Goal: Transaction & Acquisition: Purchase product/service

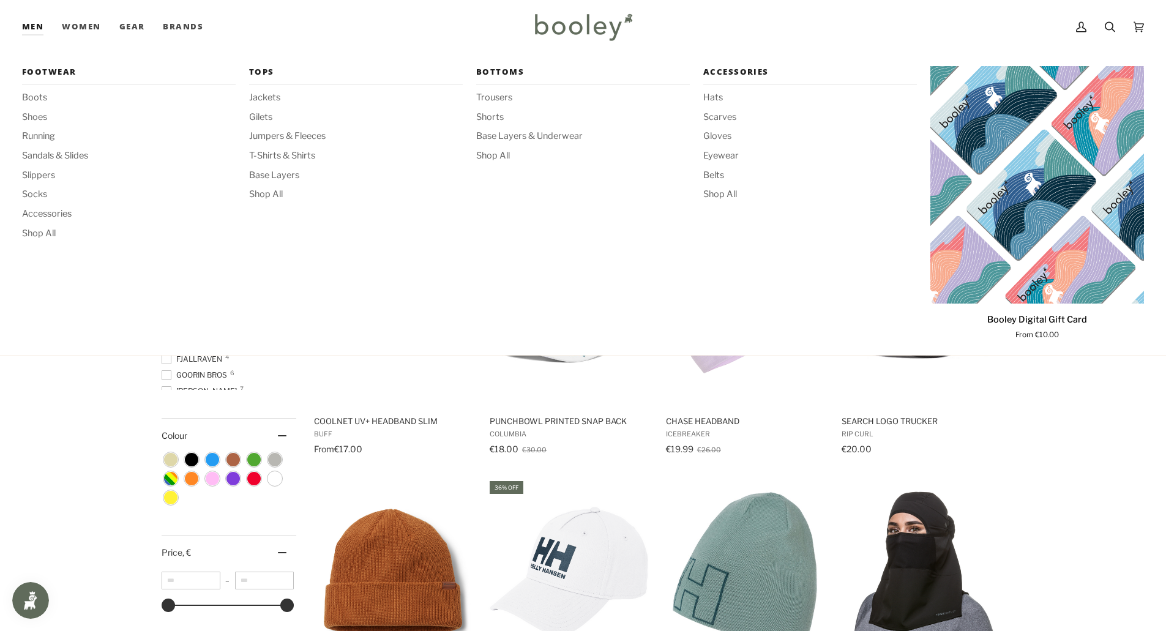
scroll to position [9530, 0]
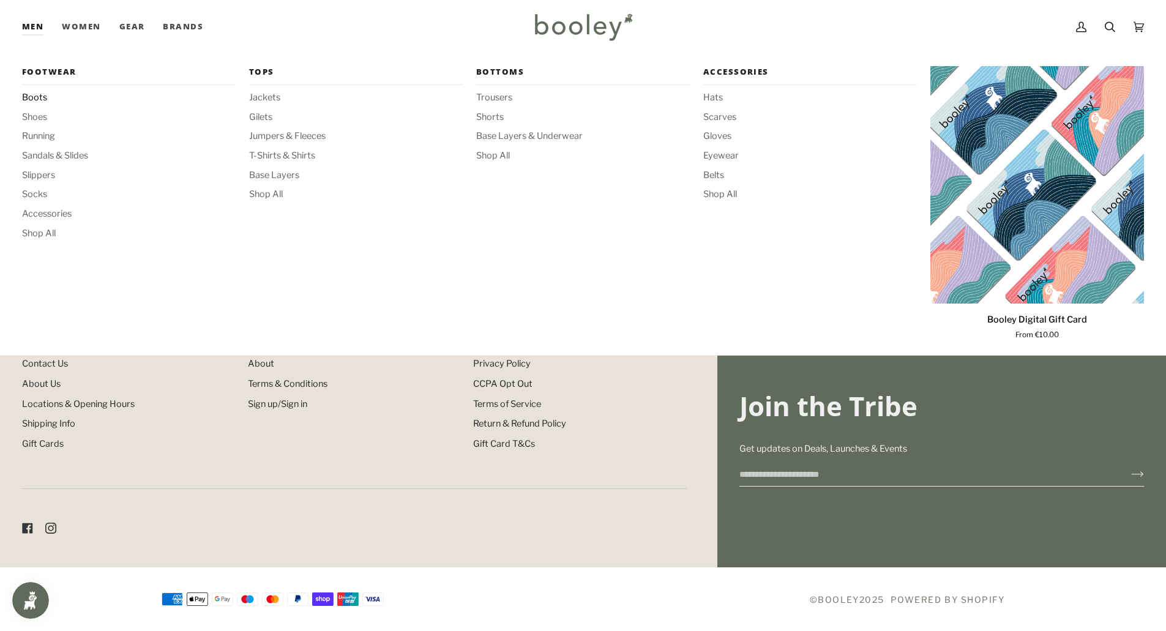
click at [36, 96] on span "Boots" at bounding box center [129, 97] width 214 height 13
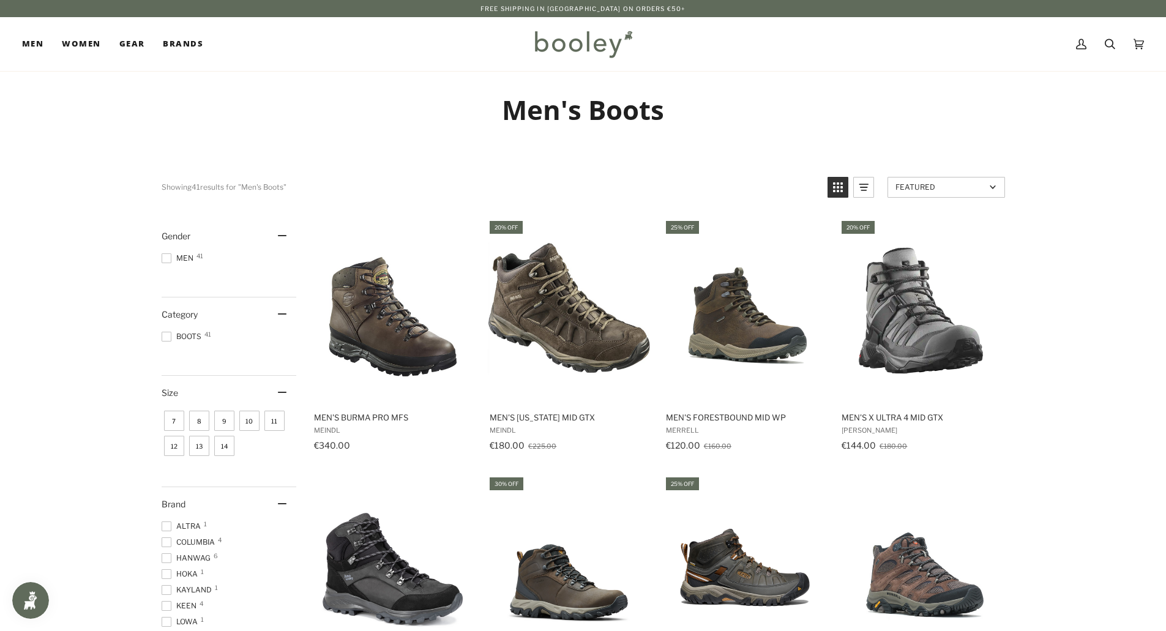
click at [199, 422] on span "8" at bounding box center [199, 421] width 20 height 20
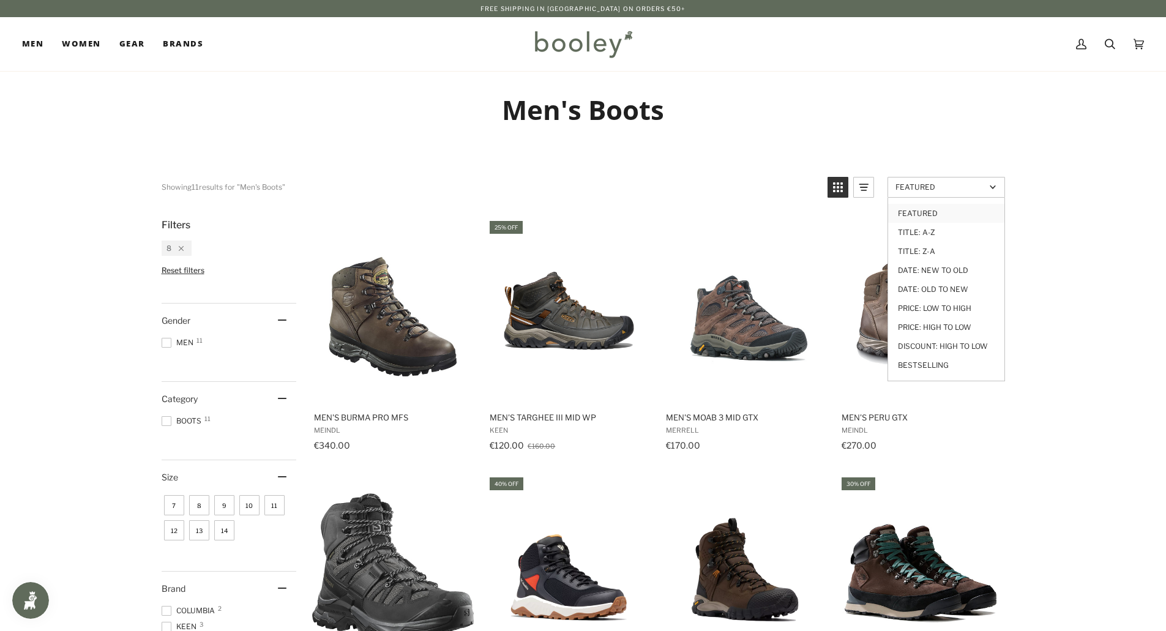
click at [967, 186] on span "Featured" at bounding box center [940, 186] width 90 height 9
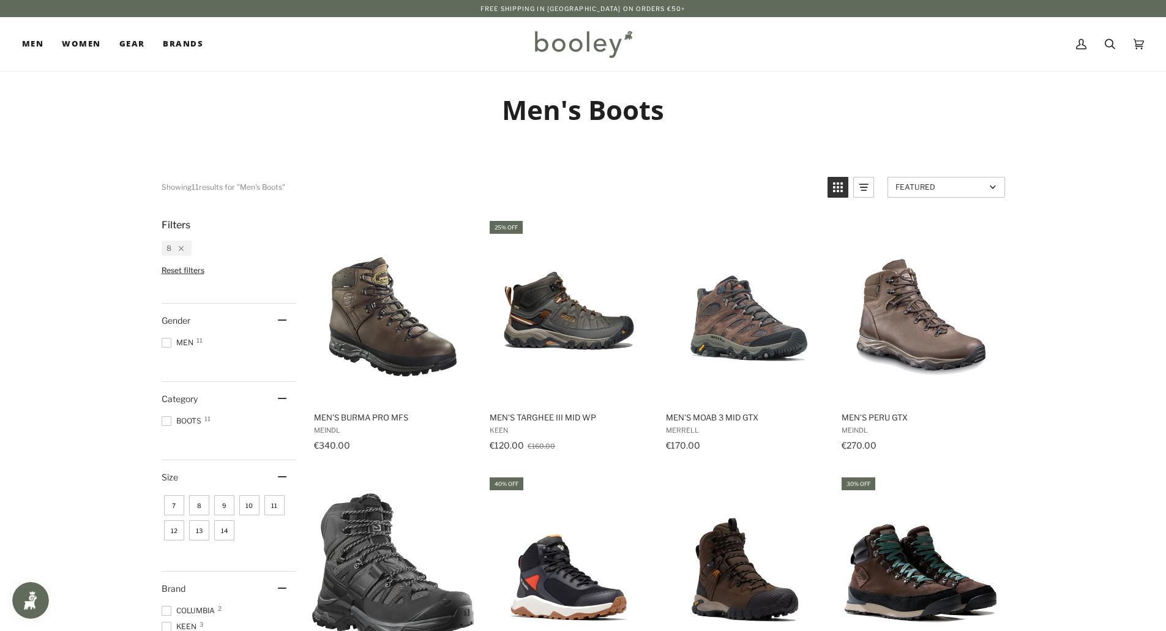
click at [965, 188] on span "Featured" at bounding box center [940, 186] width 90 height 9
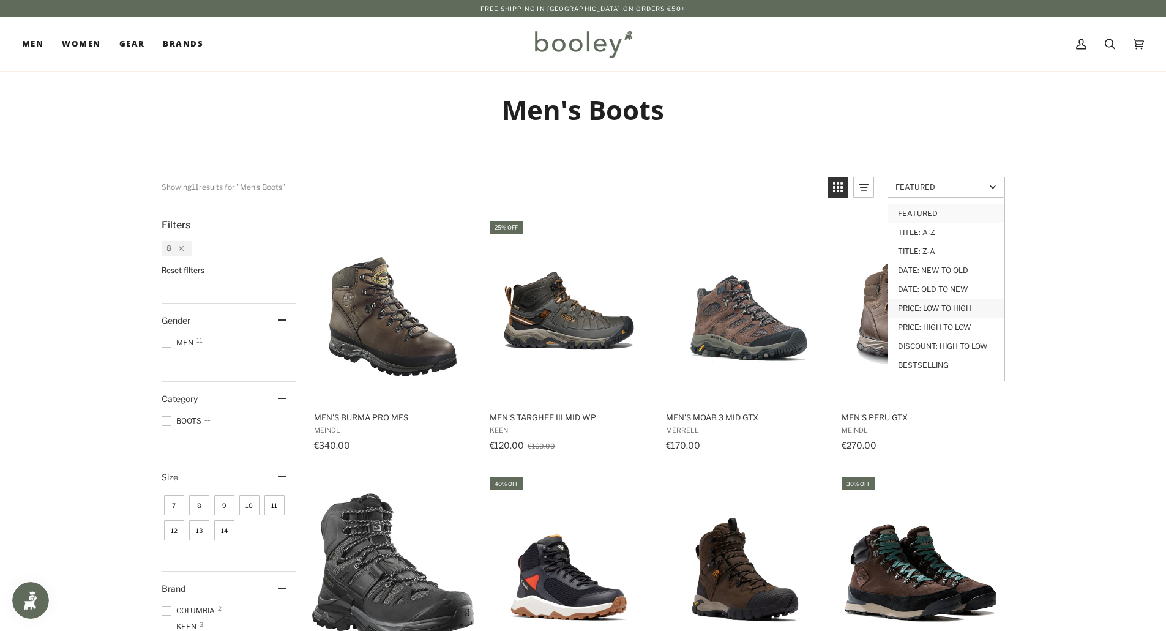
click at [940, 310] on link "Price: Low to High" at bounding box center [946, 308] width 116 height 19
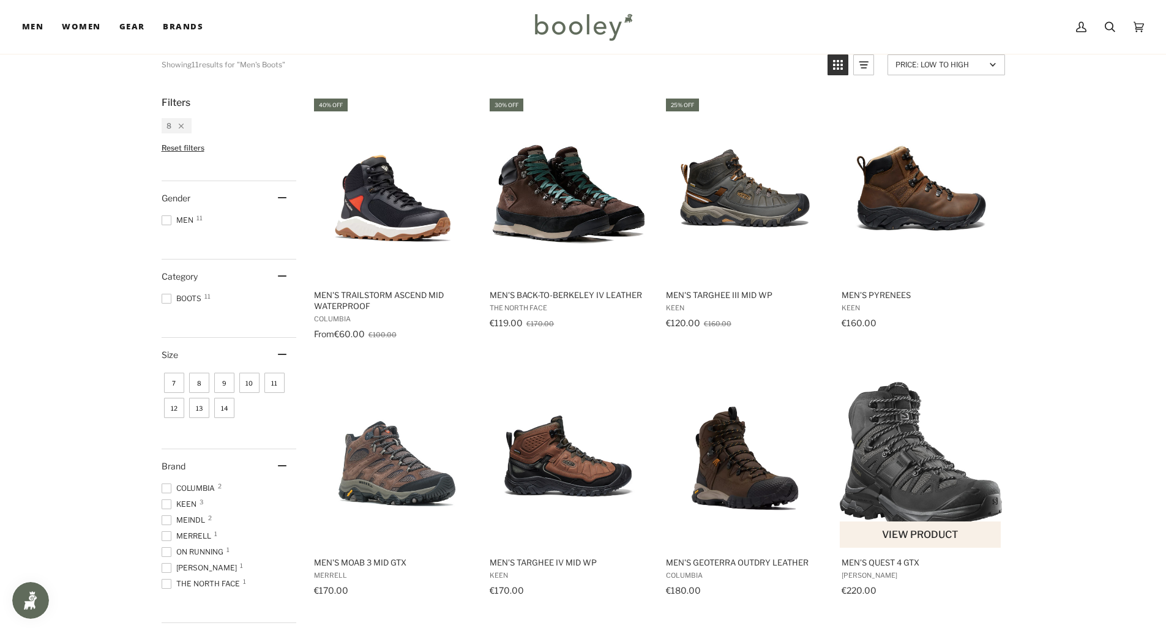
scroll to position [184, 0]
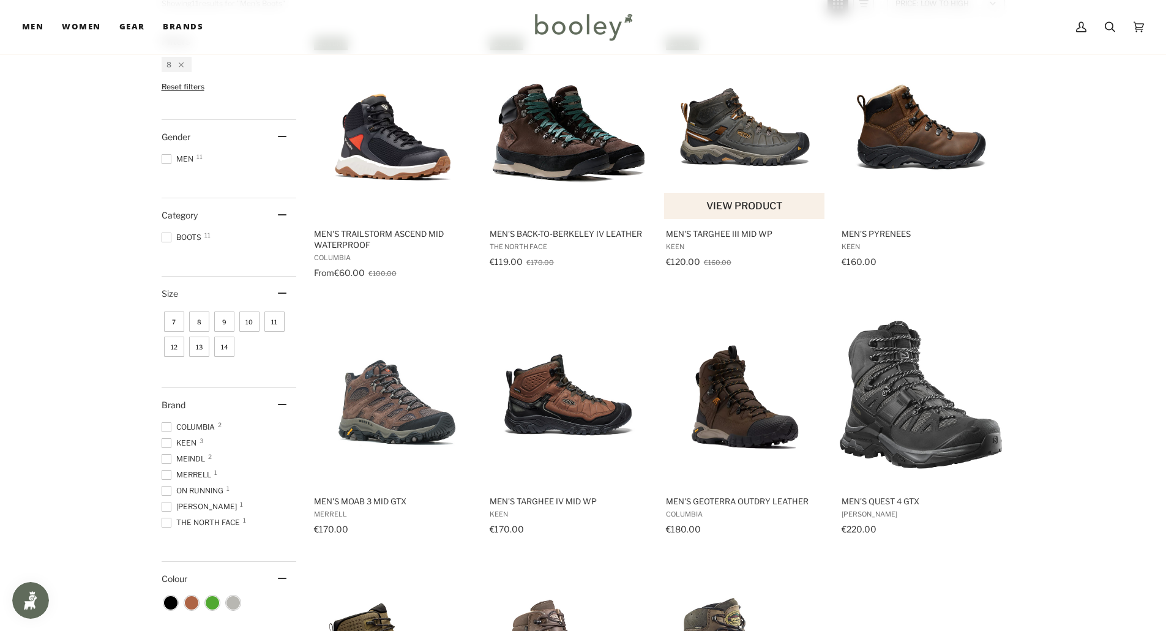
click at [752, 147] on img "Men's Targhee III Mid WP" at bounding box center [745, 127] width 162 height 162
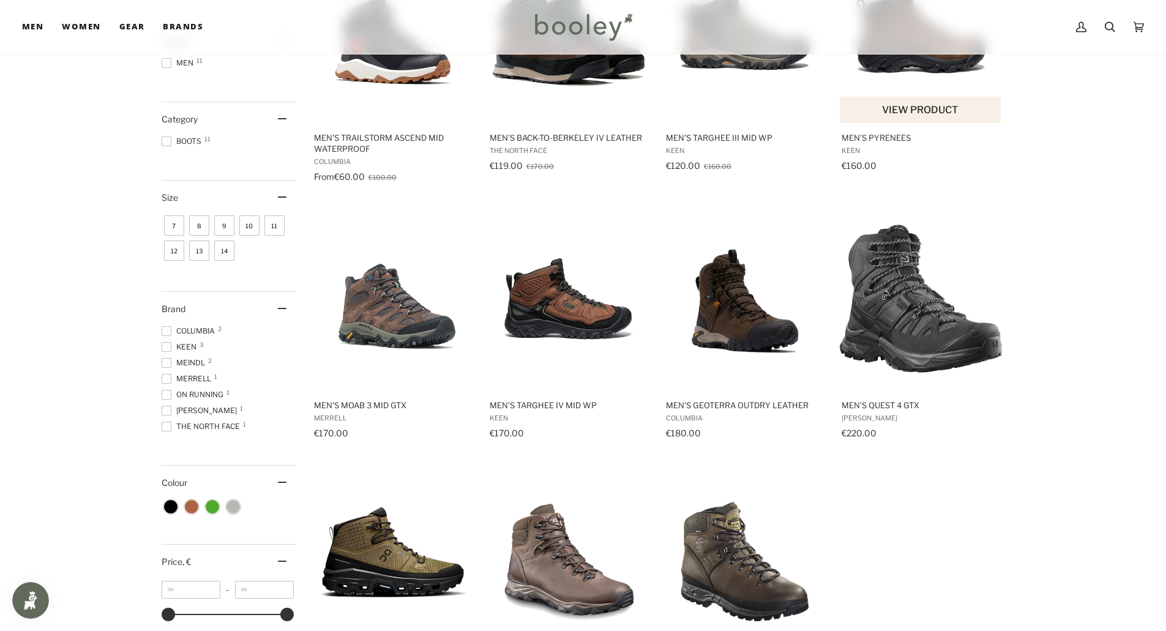
scroll to position [218, 0]
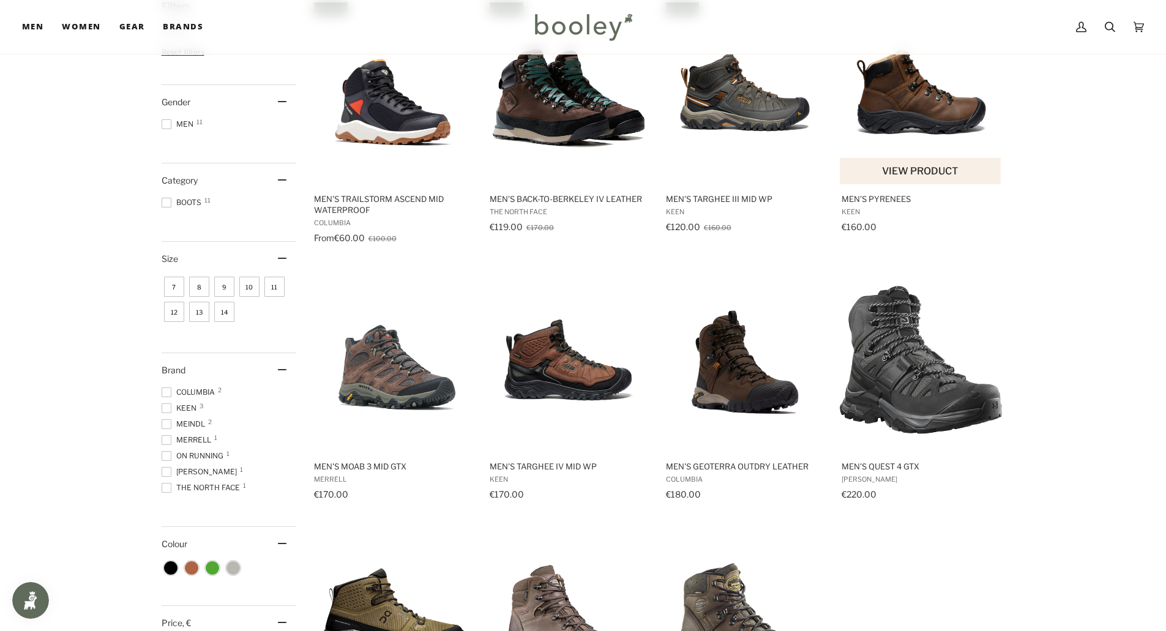
click at [918, 105] on img "Men's Pyrenees" at bounding box center [920, 92] width 162 height 162
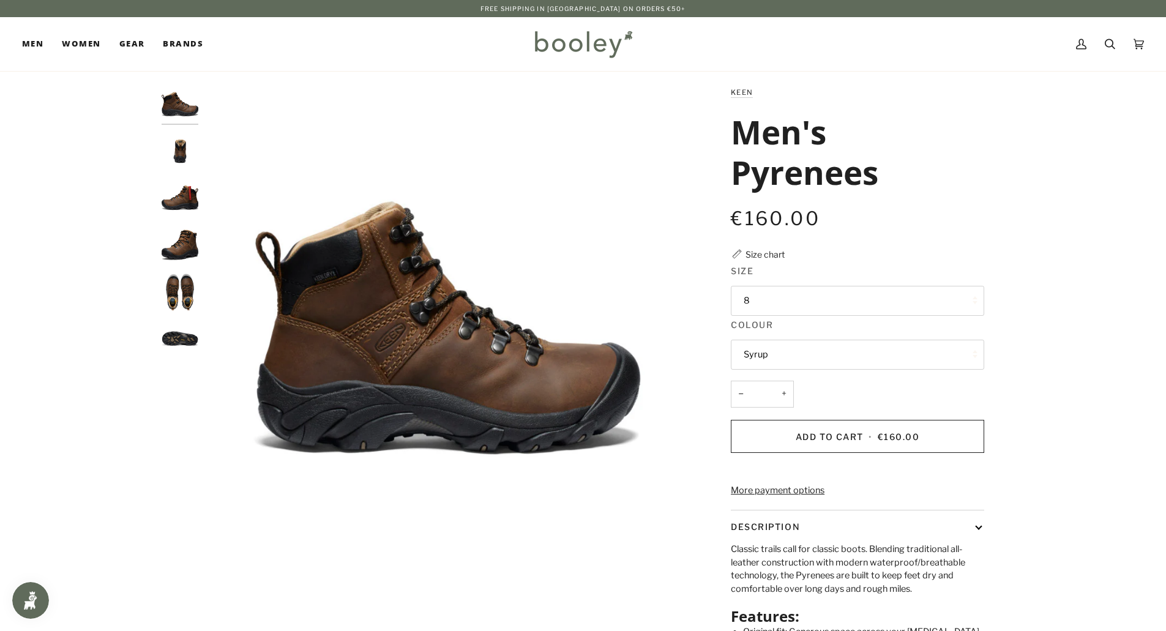
click at [169, 249] on img "Keen Men's Pyrenees Syrup - Booley Galway" at bounding box center [180, 244] width 37 height 37
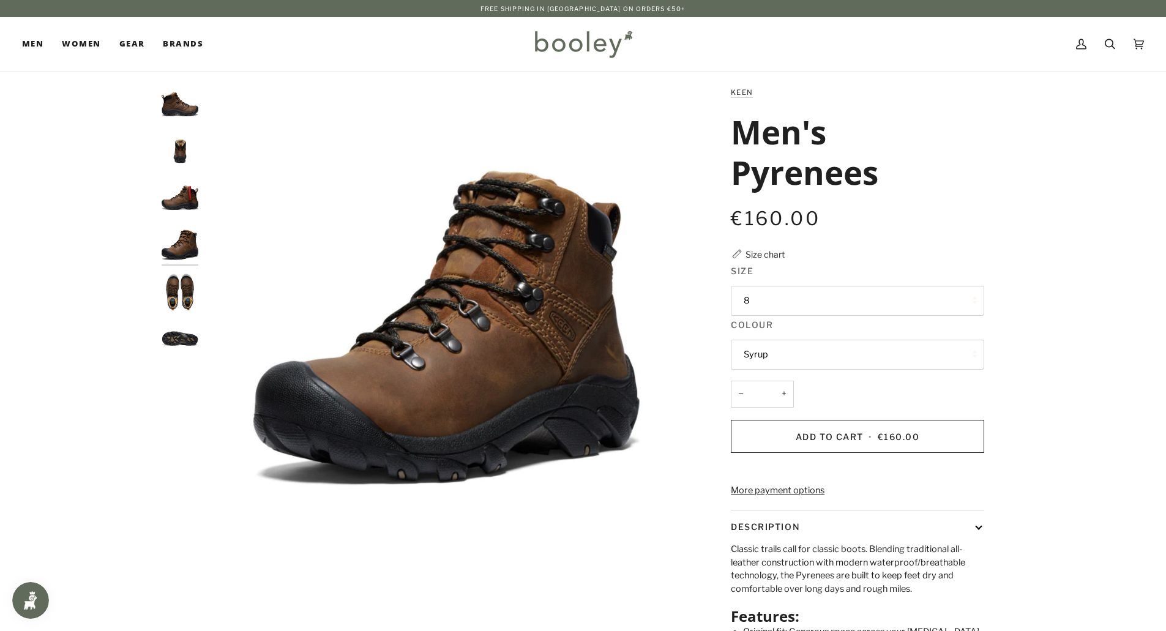
click at [182, 300] on img "Keen Men's Pyrenees Syrup - Booley Galway" at bounding box center [180, 291] width 37 height 37
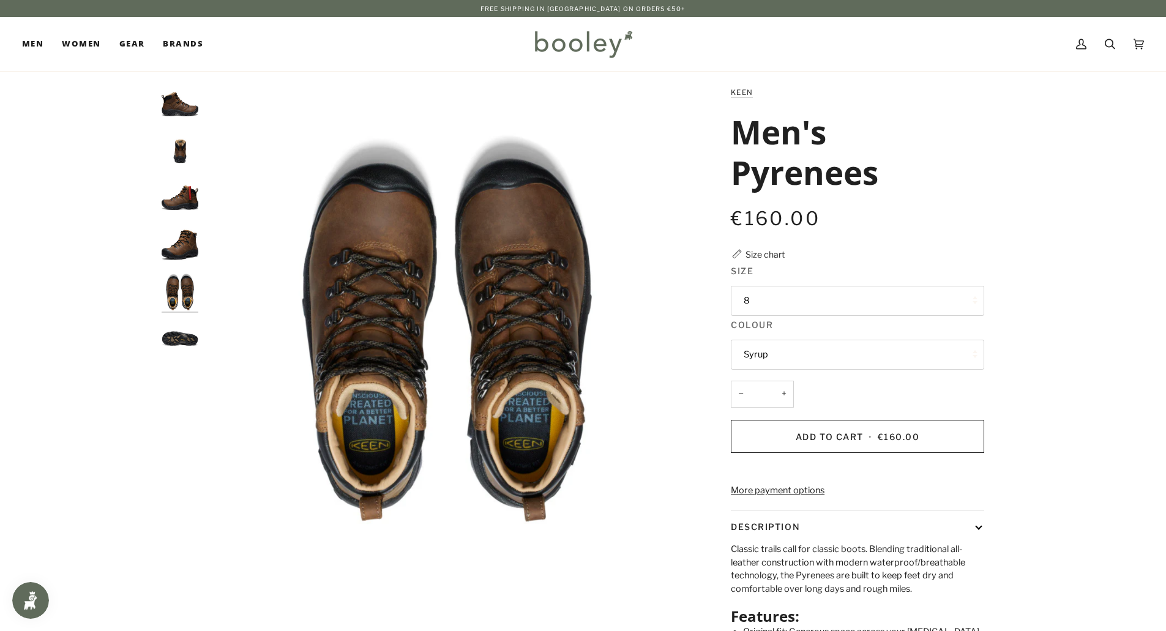
click at [174, 338] on img "Keen Men's Pyrenees Syrup - Booley Galway" at bounding box center [180, 338] width 37 height 37
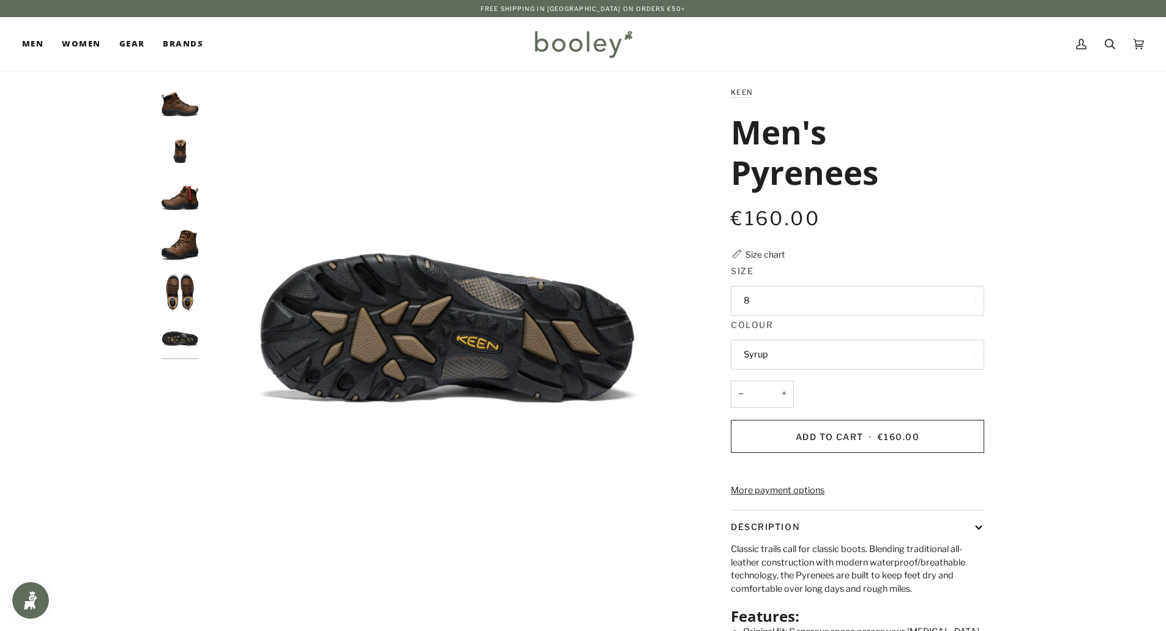
click at [180, 203] on img "Keen Men's Pyrenees Syrup - Booley Galway" at bounding box center [180, 197] width 37 height 37
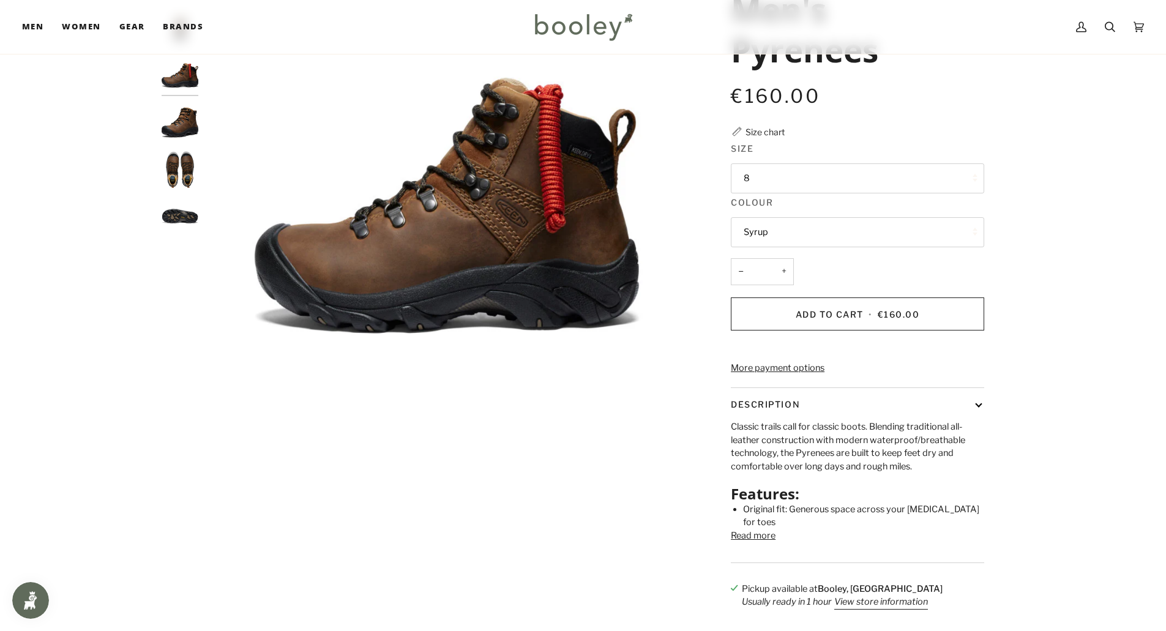
scroll to position [184, 0]
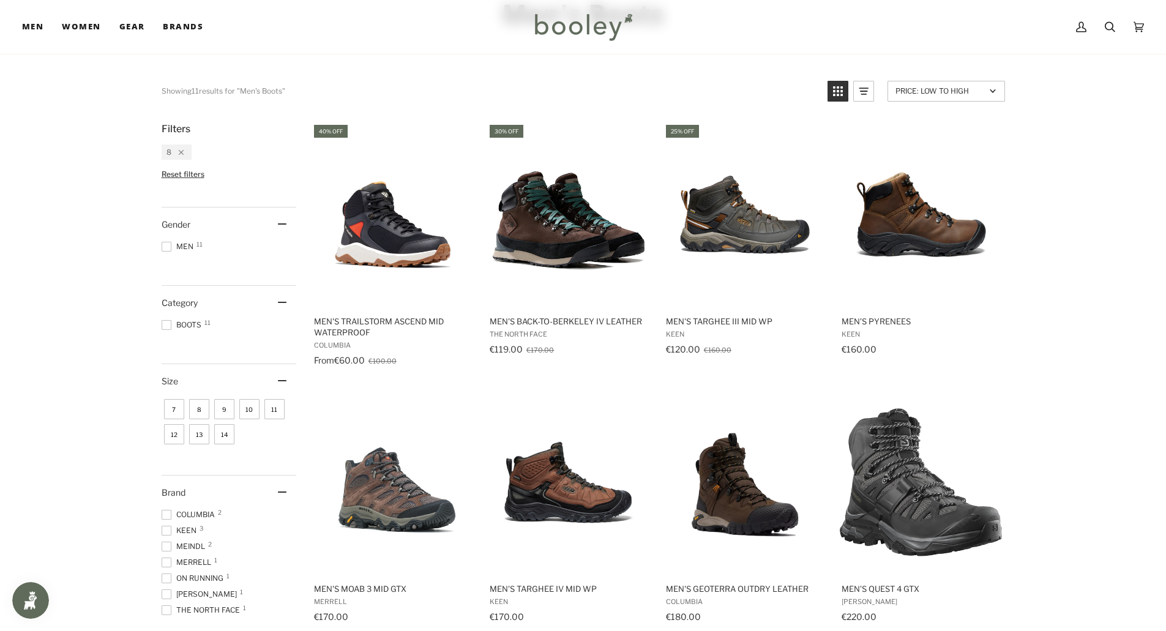
scroll to position [157, 0]
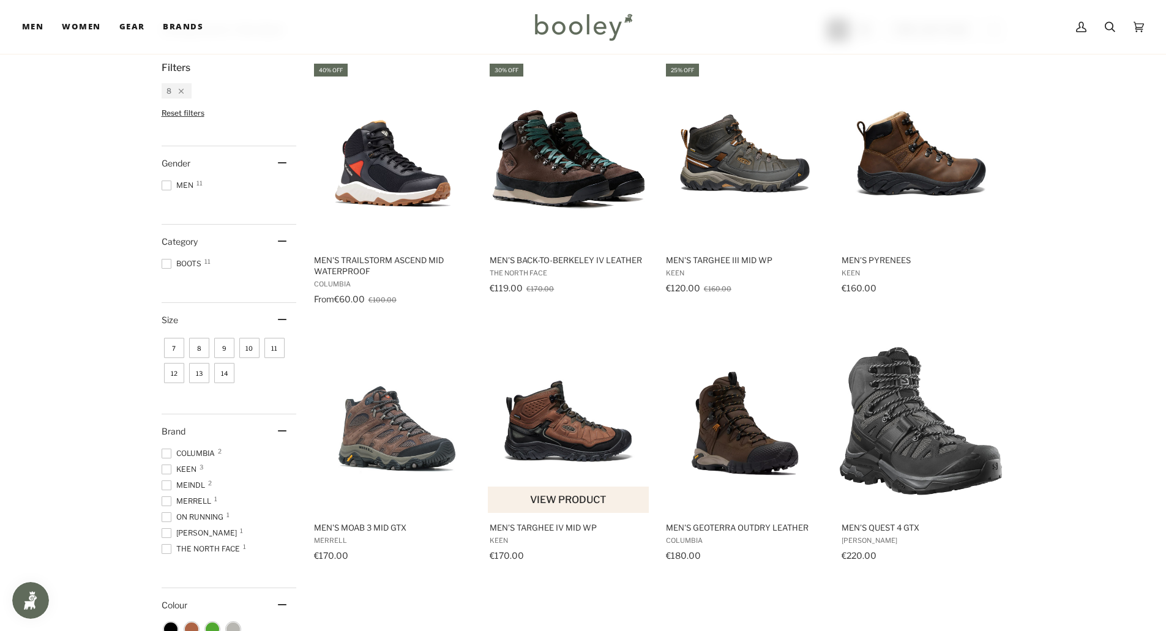
click at [569, 437] on img "Men's Targhee IV Mid WP" at bounding box center [569, 421] width 162 height 162
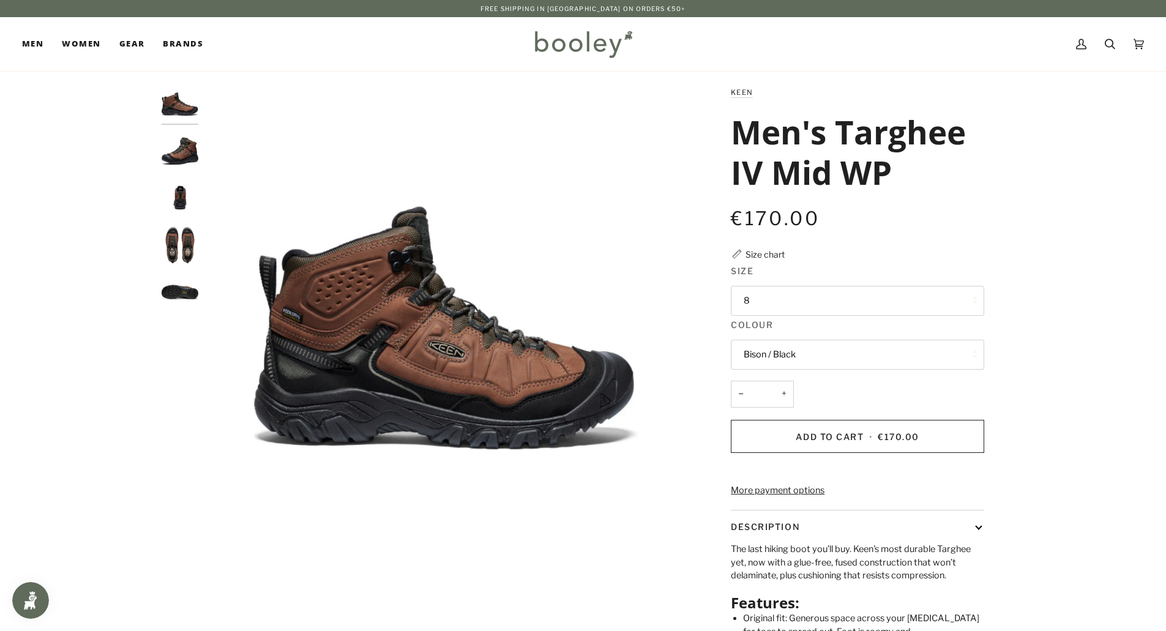
click at [194, 247] on img "Keen Men's Targhee IV Mid WP Bison / Black - Booley Galway" at bounding box center [180, 244] width 37 height 37
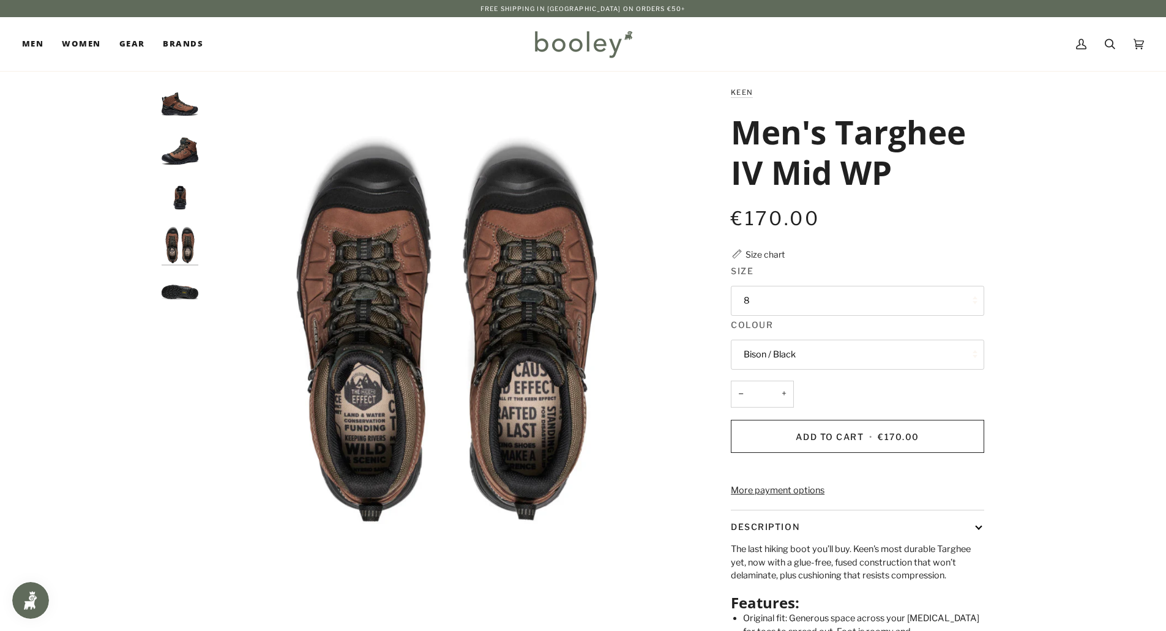
click at [179, 204] on img "Keen Men's Targhee IV Mid WP Bison / Black - Booley Galway" at bounding box center [180, 197] width 37 height 37
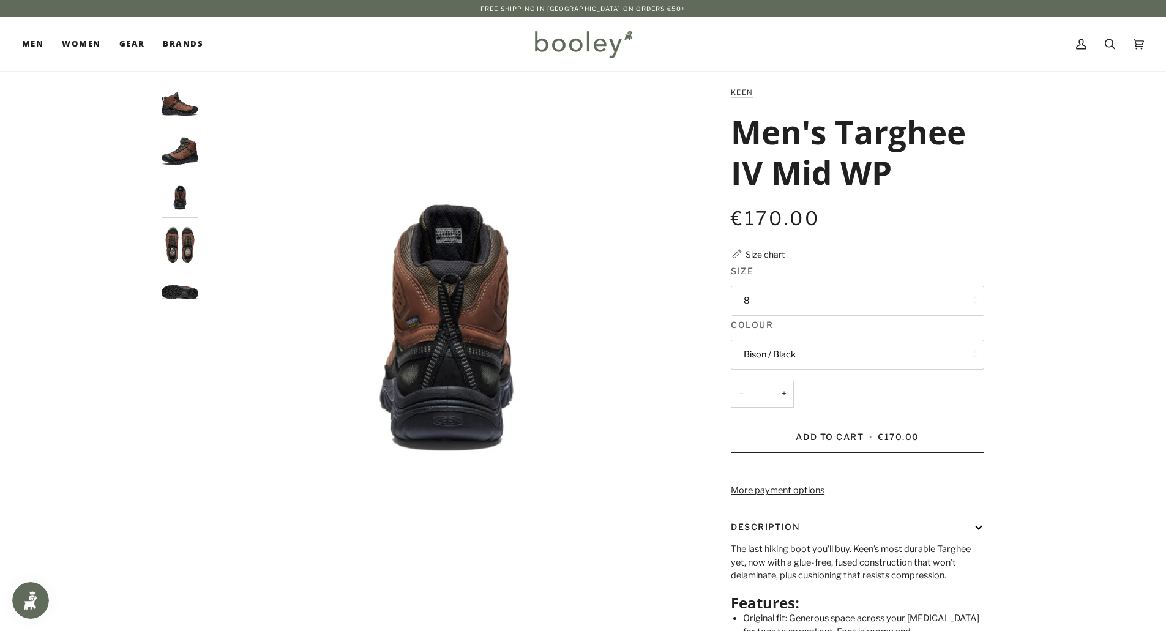
click at [179, 254] on img "Keen Men's Targhee IV Mid WP Bison / Black - Booley Galway" at bounding box center [180, 244] width 37 height 37
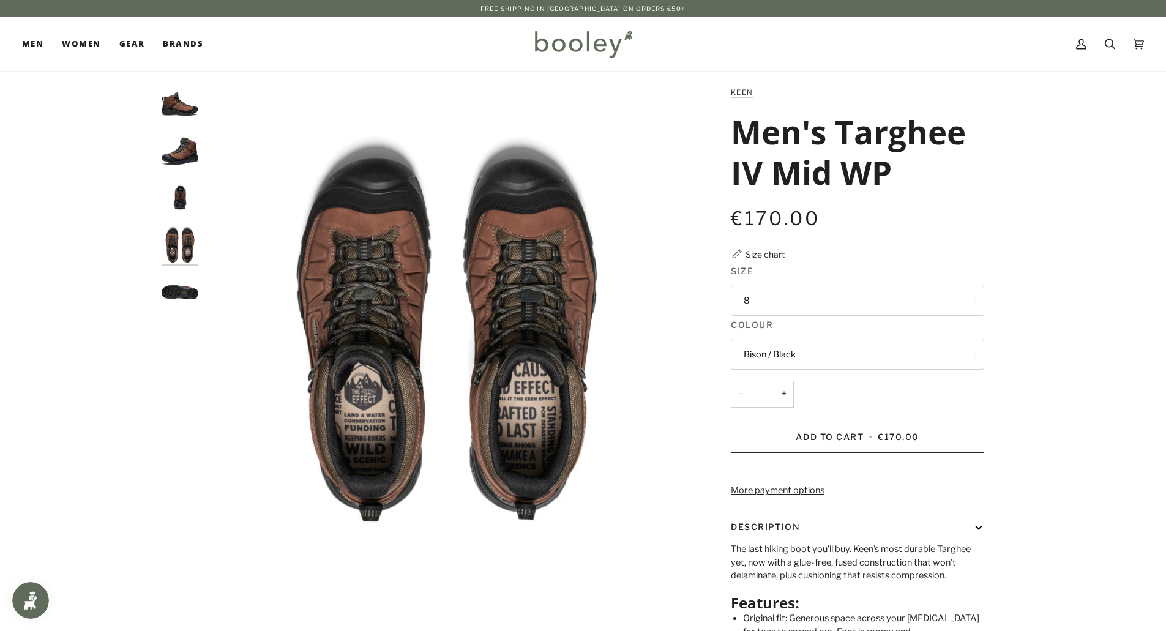
click at [179, 294] on img "Keen Men's Targhee IV Mid WP Bison / Black - Booley Galway" at bounding box center [180, 291] width 37 height 37
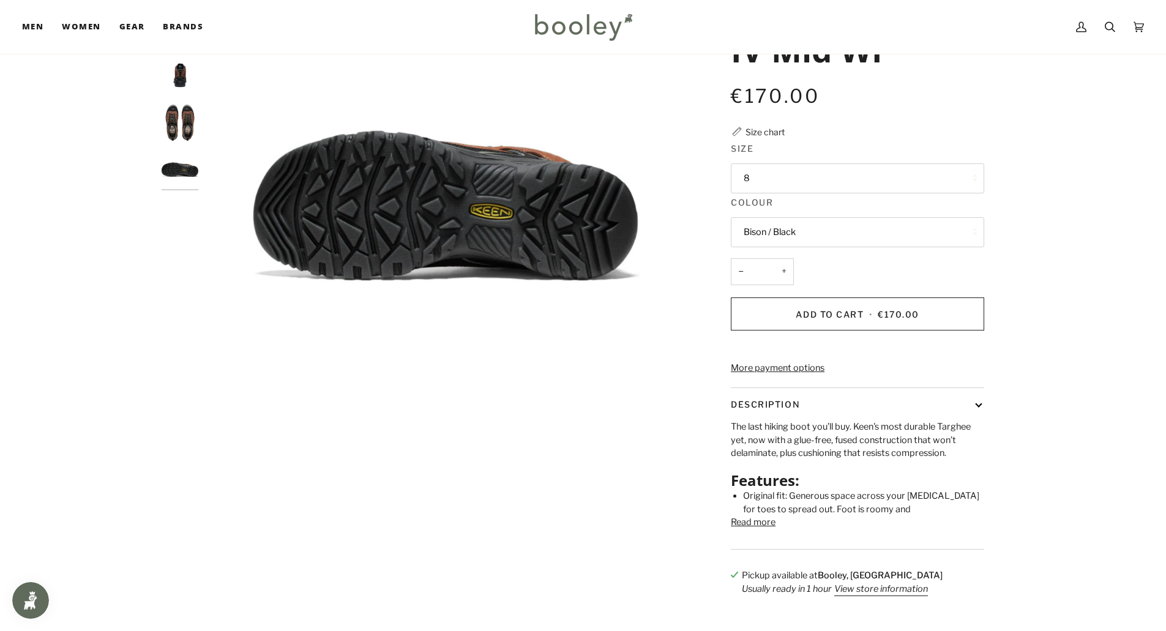
scroll to position [61, 0]
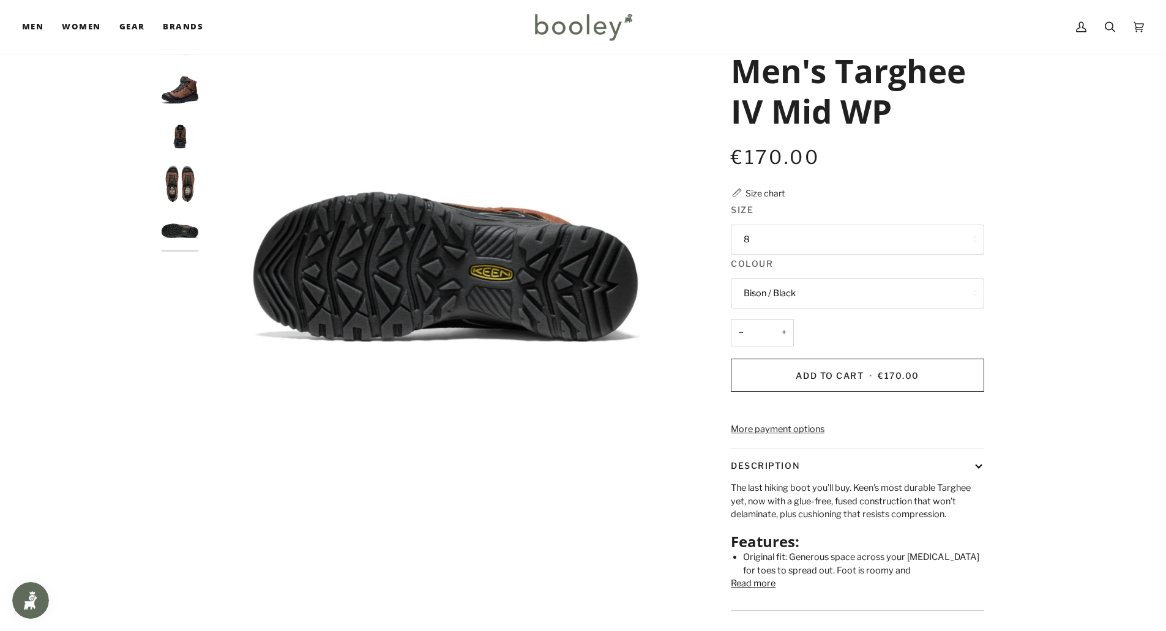
click at [181, 193] on img "Keen Men's Targhee IV Mid WP Bison / Black - Booley Galway" at bounding box center [180, 183] width 37 height 37
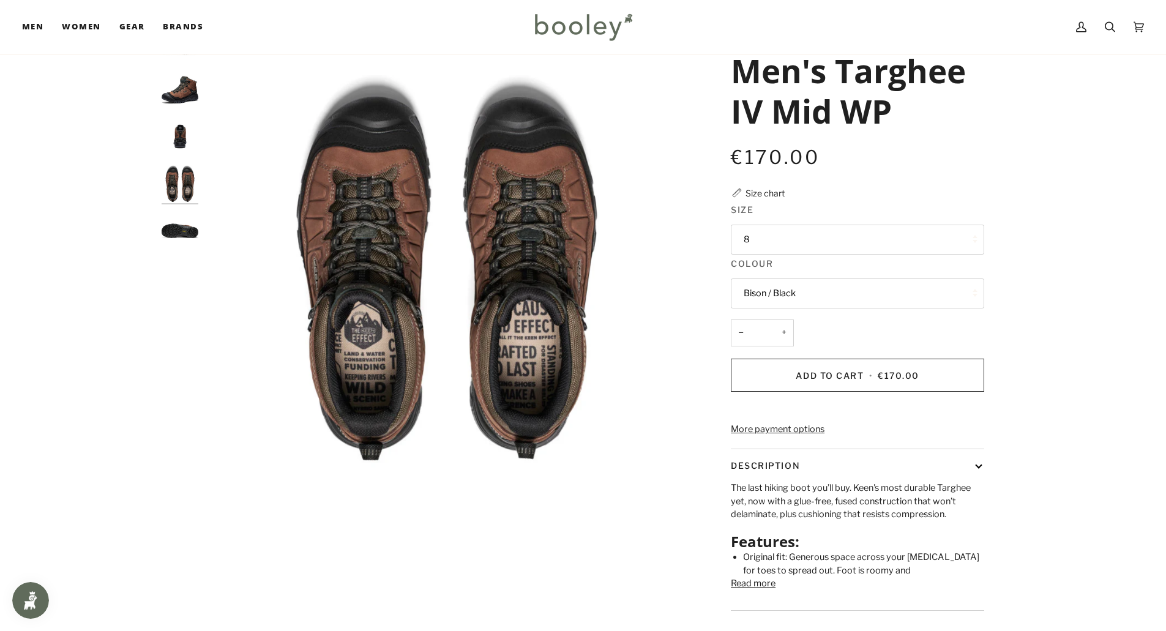
click at [182, 136] on img "Keen Men's Targhee IV Mid WP Bison / Black - Booley Galway" at bounding box center [180, 136] width 37 height 37
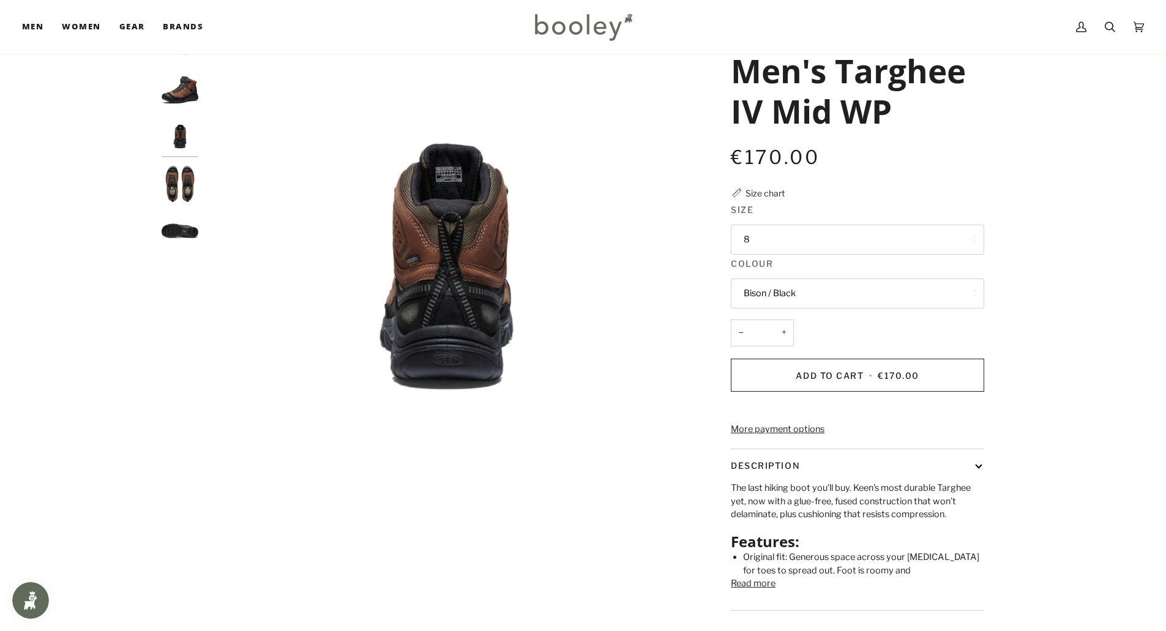
click at [182, 102] on img "Keen Men's Targhee IV Mid WP Bison / Black - Booley Galway" at bounding box center [180, 90] width 37 height 37
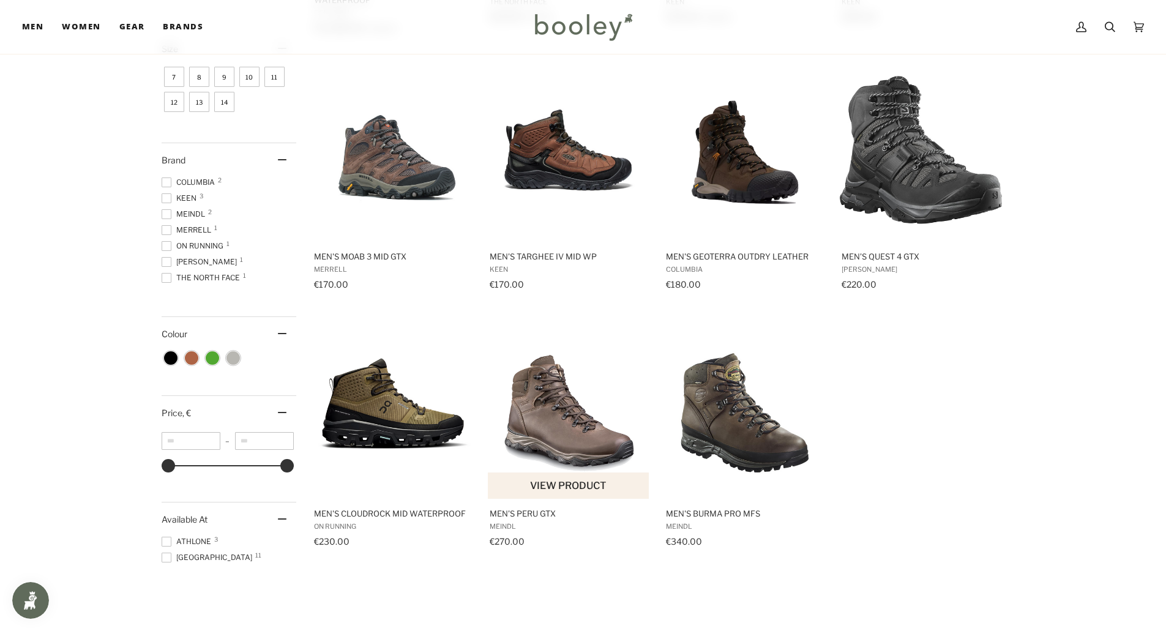
scroll to position [489, 0]
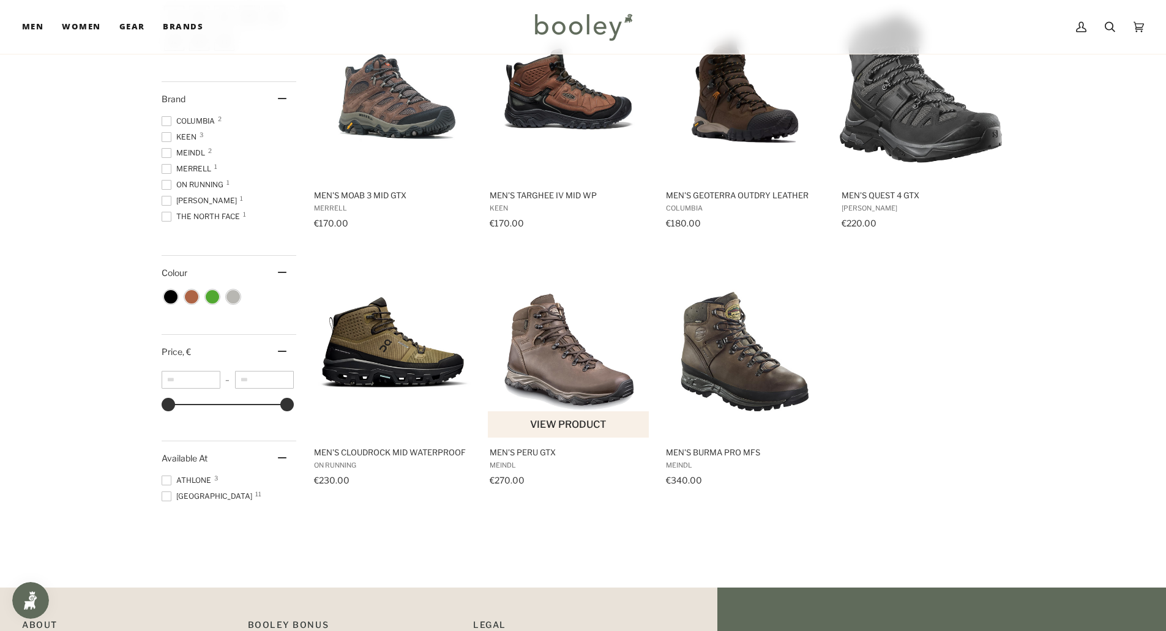
click at [546, 333] on img "Men's Peru GTX" at bounding box center [569, 345] width 162 height 162
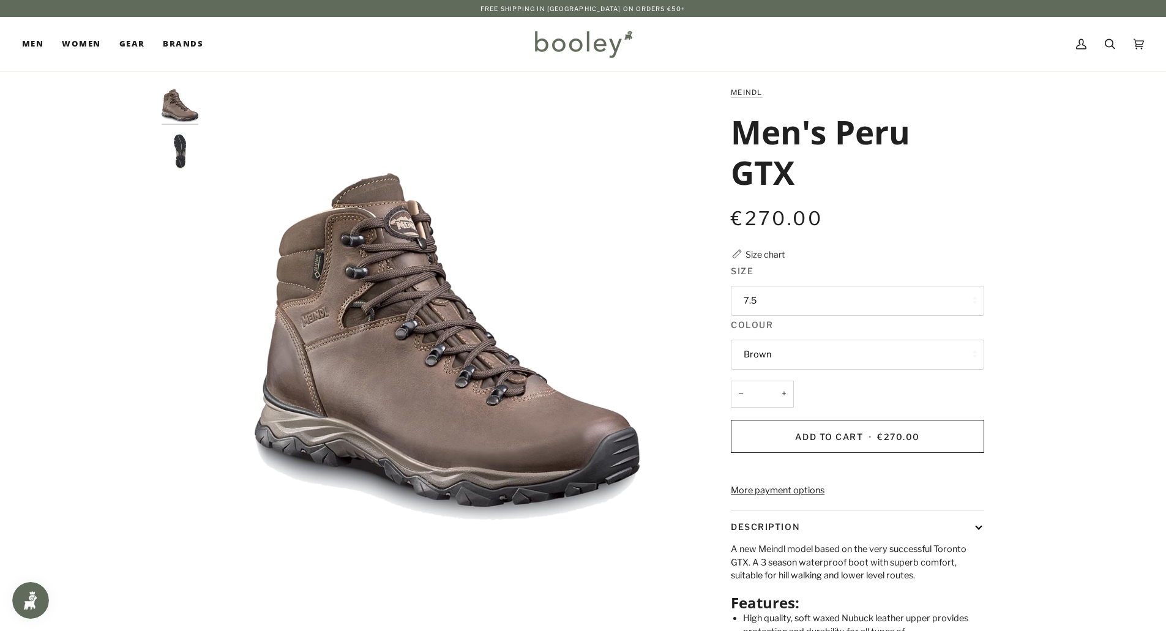
click at [746, 301] on button "7.5" at bounding box center [857, 301] width 253 height 30
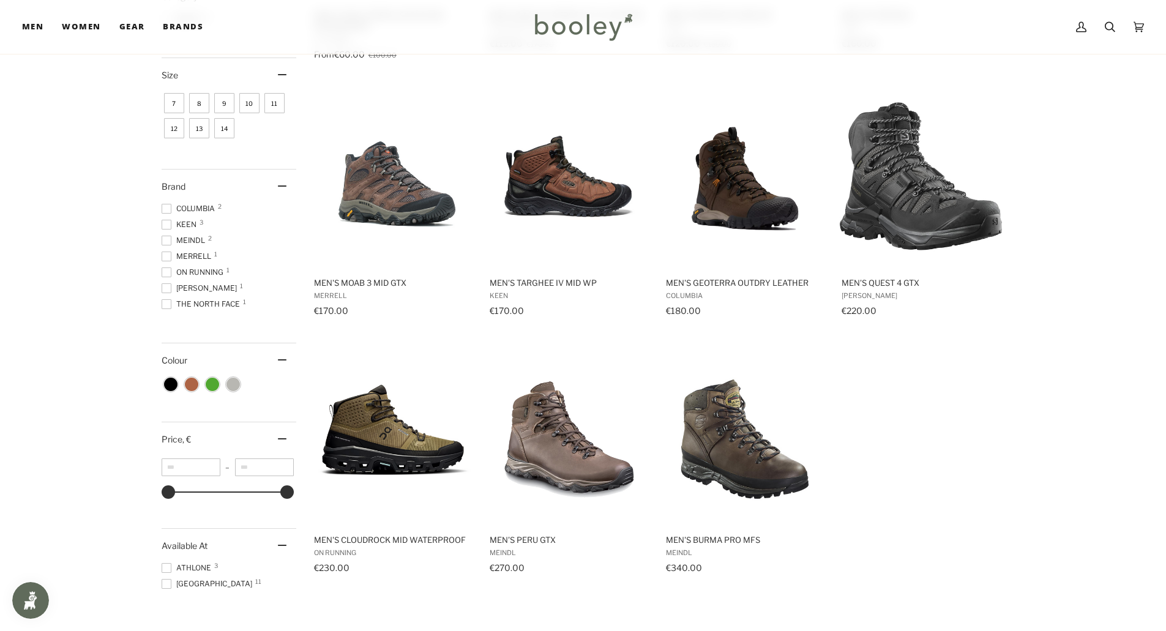
scroll to position [341, 0]
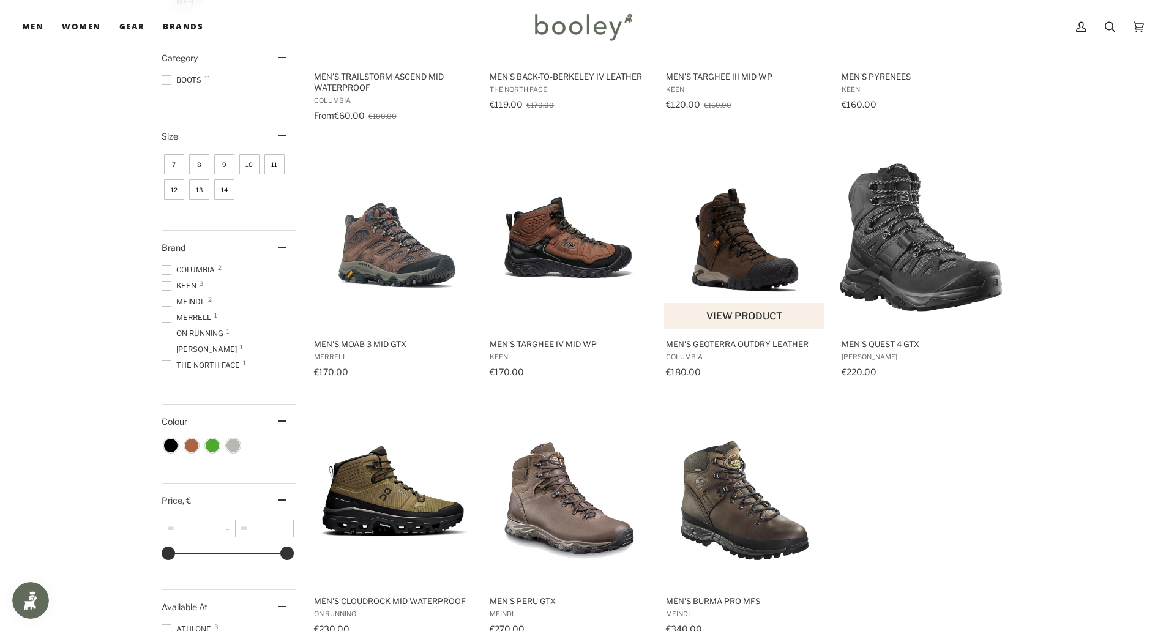
click at [734, 252] on img "Men's Geoterra Outdry Leather" at bounding box center [745, 238] width 162 height 162
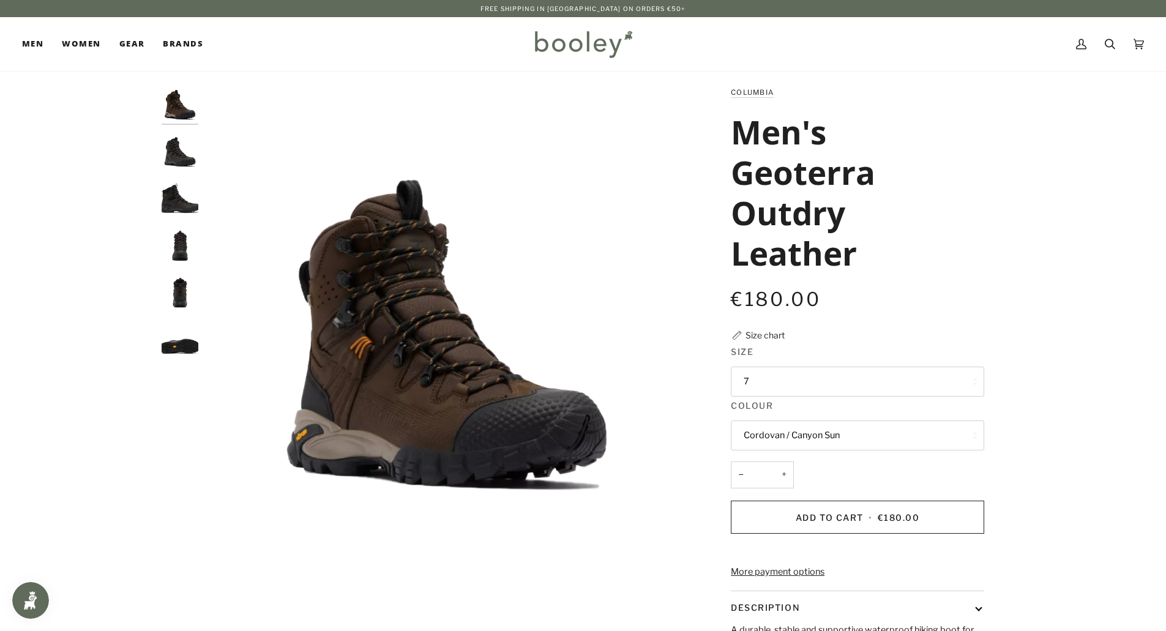
click at [794, 382] on button "7" at bounding box center [857, 381] width 253 height 30
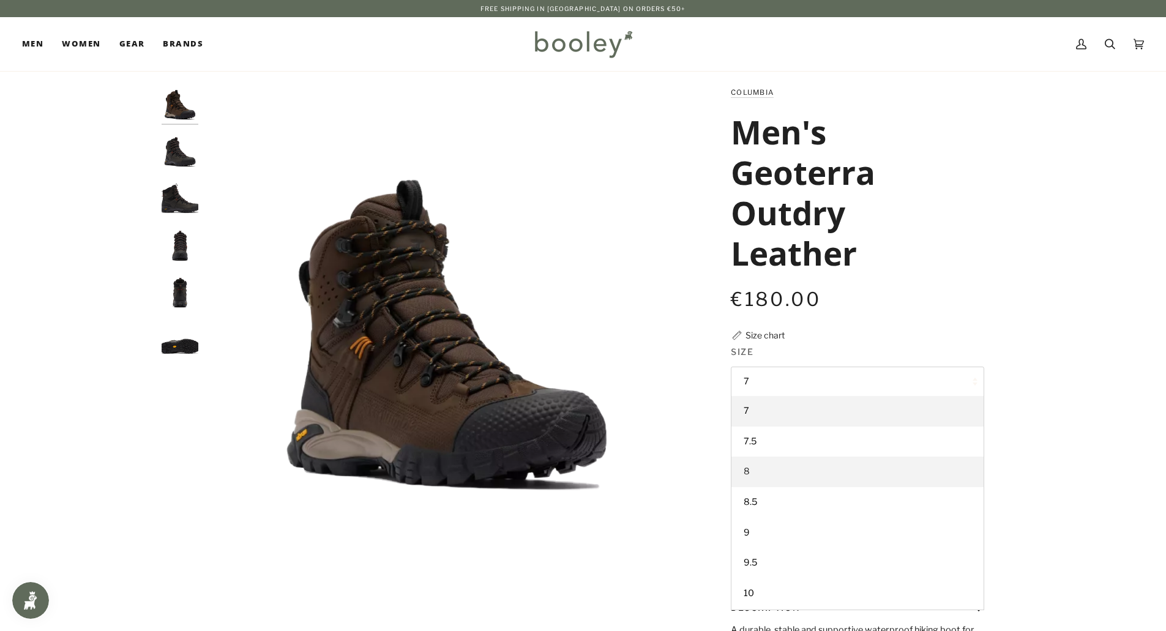
click at [748, 472] on span "8" at bounding box center [746, 471] width 6 height 11
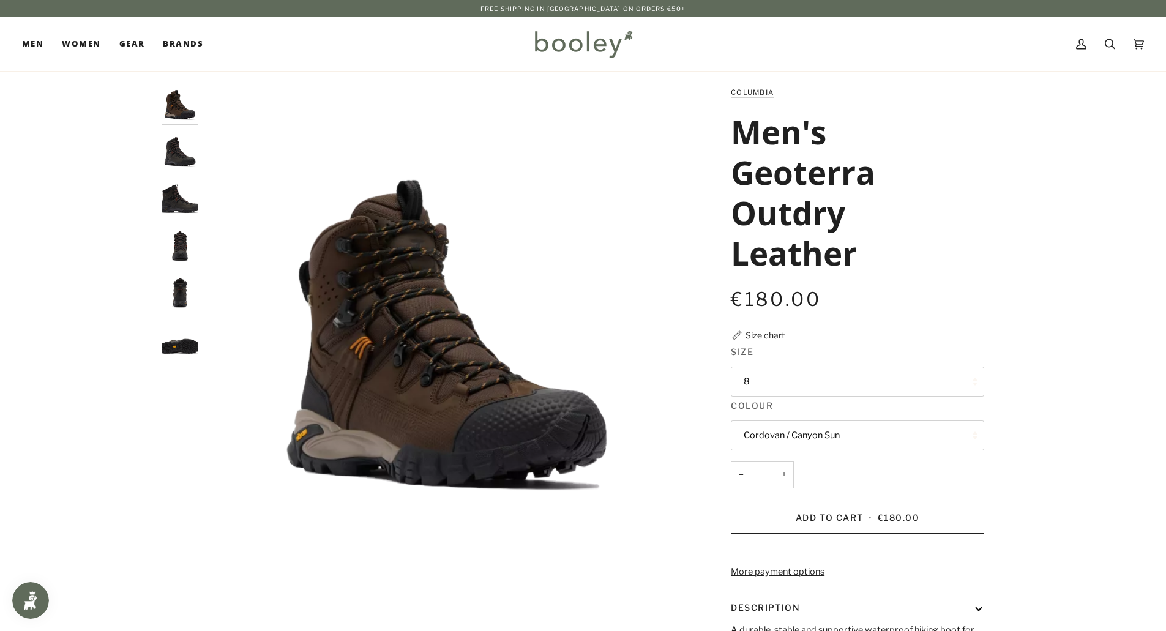
click at [168, 250] on img "Columbia Men's Geoterra Outdry Leather Black / Spice - Booley Galway" at bounding box center [180, 244] width 37 height 37
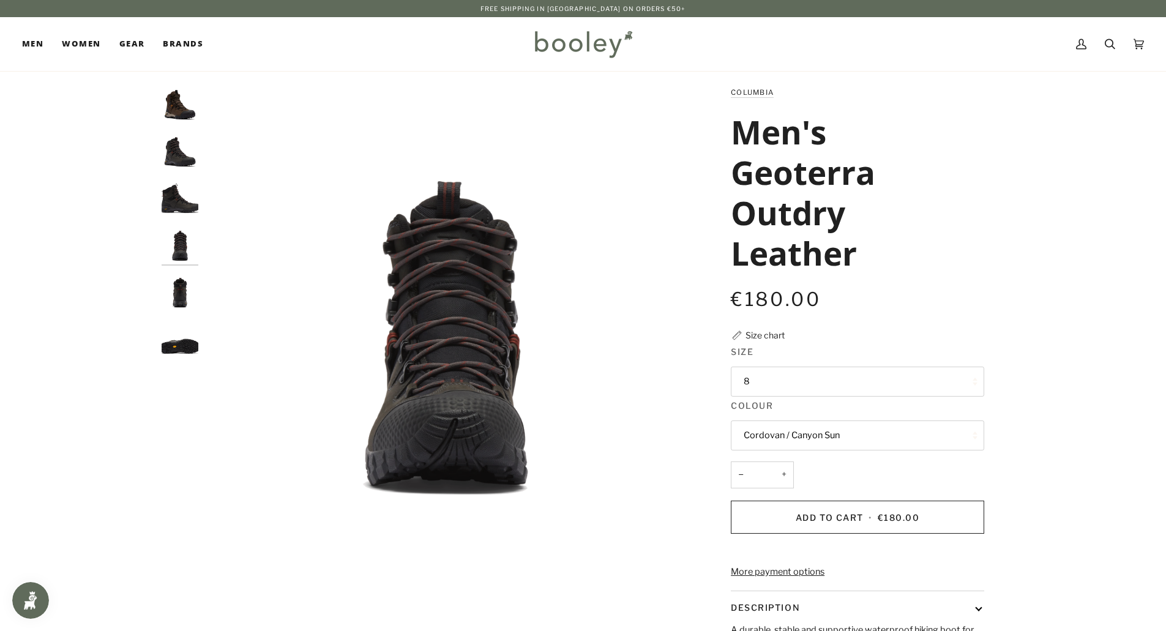
click at [176, 198] on img "Columbia Men's Geoterra Outdry Leather Black / Spice - Booley Galway" at bounding box center [180, 197] width 37 height 37
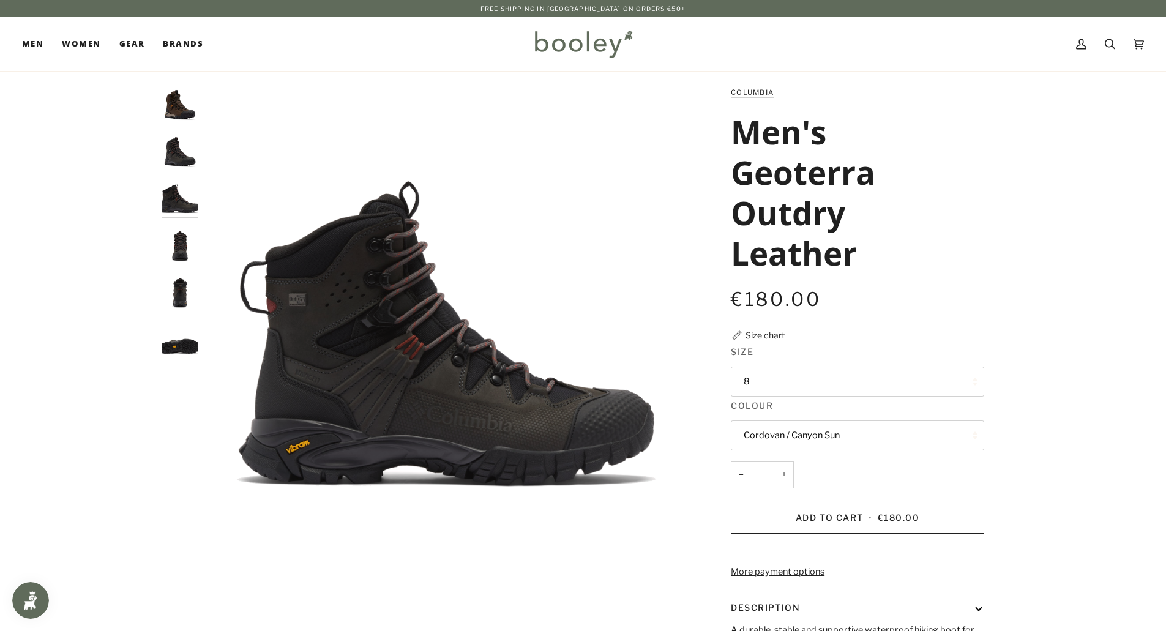
click at [836, 433] on button "Cordovan / Canyon Sun" at bounding box center [857, 435] width 253 height 30
click at [797, 494] on link "Black / Spice" at bounding box center [857, 495] width 252 height 31
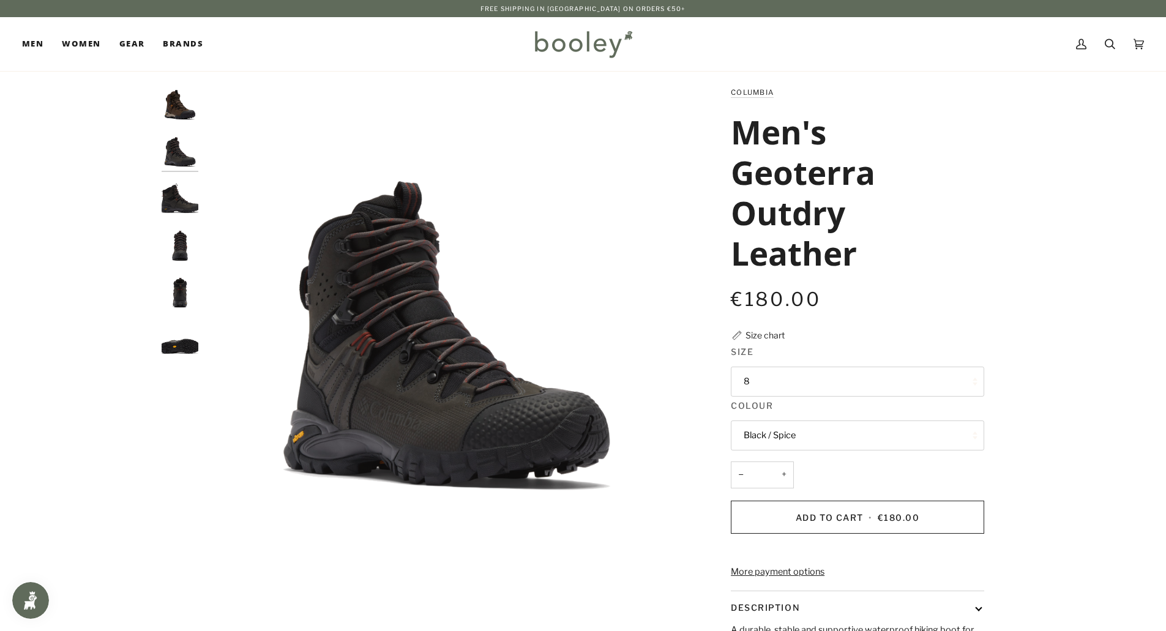
click at [802, 432] on button "Black / Spice" at bounding box center [857, 435] width 253 height 30
click at [783, 464] on span "Cordovan / Canyon Sun" at bounding box center [791, 464] width 96 height 11
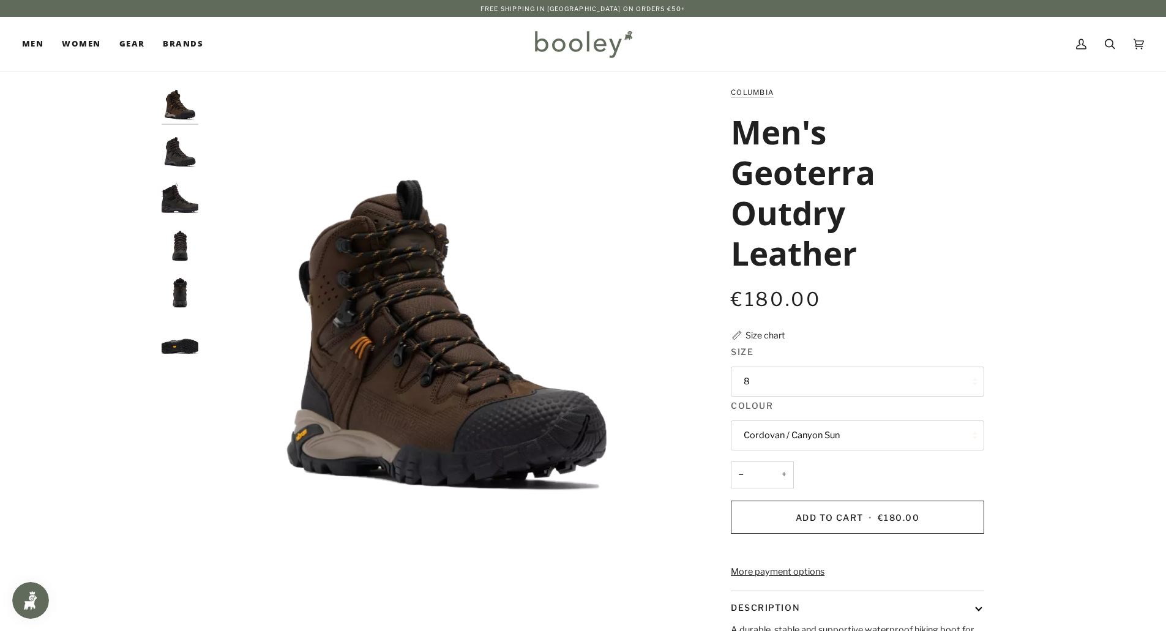
click at [785, 439] on button "Cordovan / Canyon Sun" at bounding box center [857, 435] width 253 height 30
click at [783, 493] on span "Black / Spice" at bounding box center [769, 494] width 52 height 11
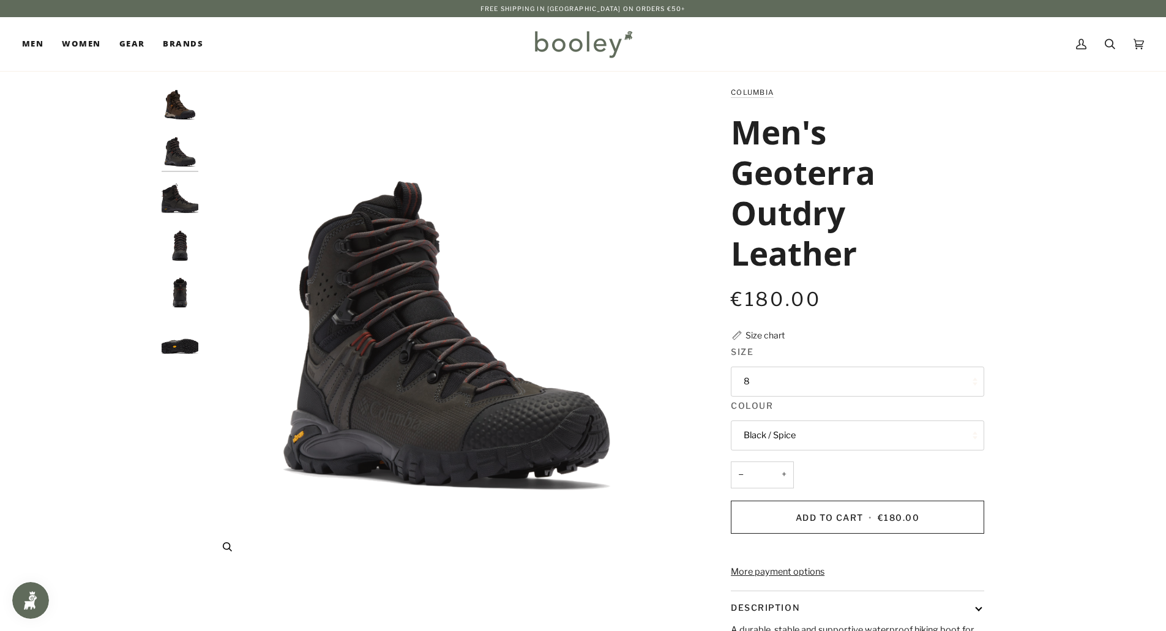
click at [464, 551] on div "Zoom" at bounding box center [446, 546] width 459 height 21
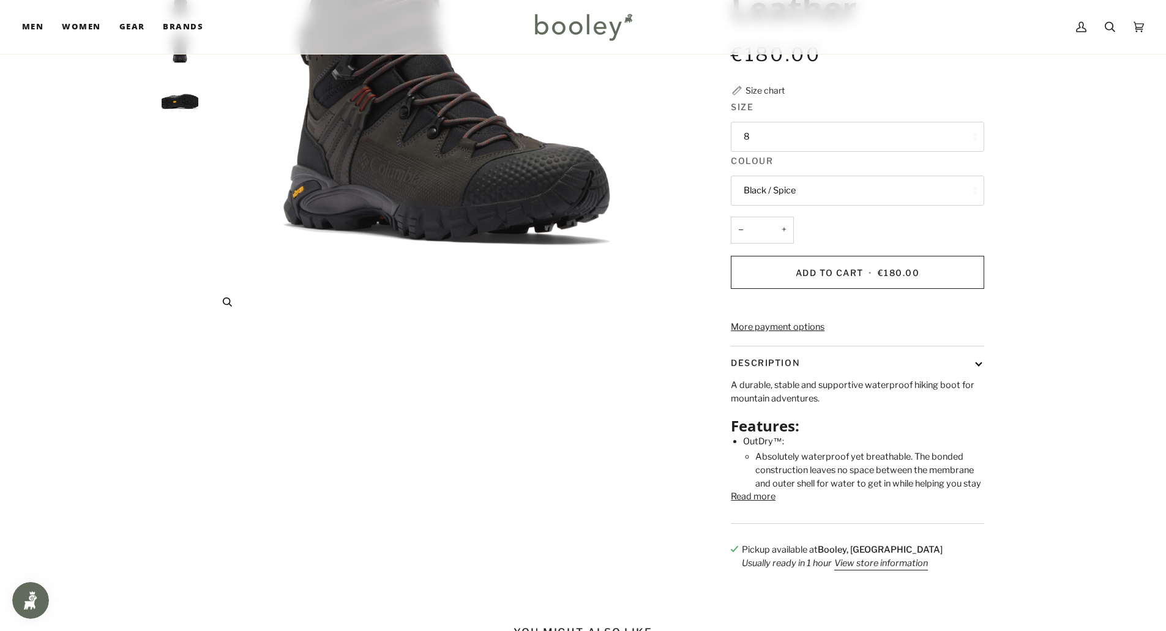
scroll to position [306, 0]
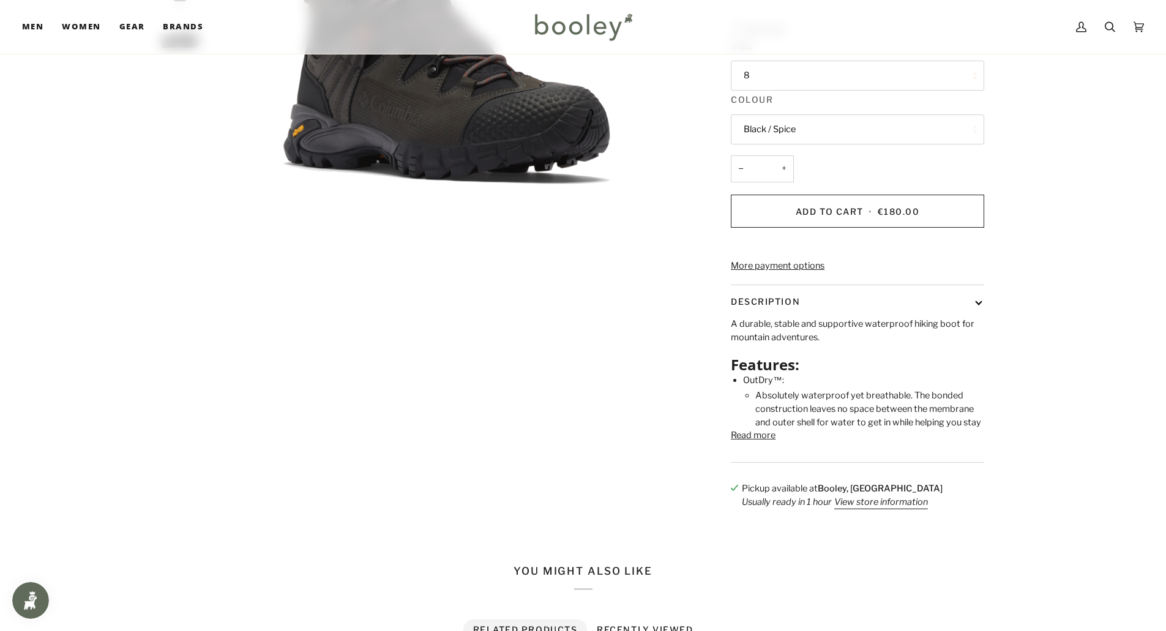
click at [749, 442] on button "Read more" at bounding box center [753, 435] width 45 height 13
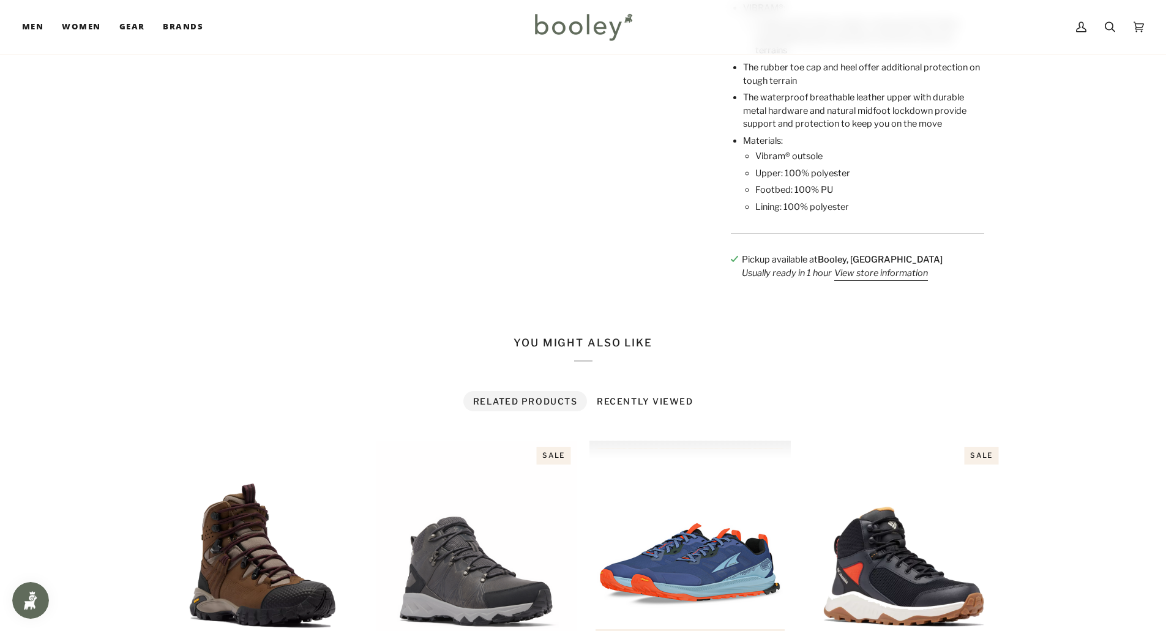
scroll to position [979, 0]
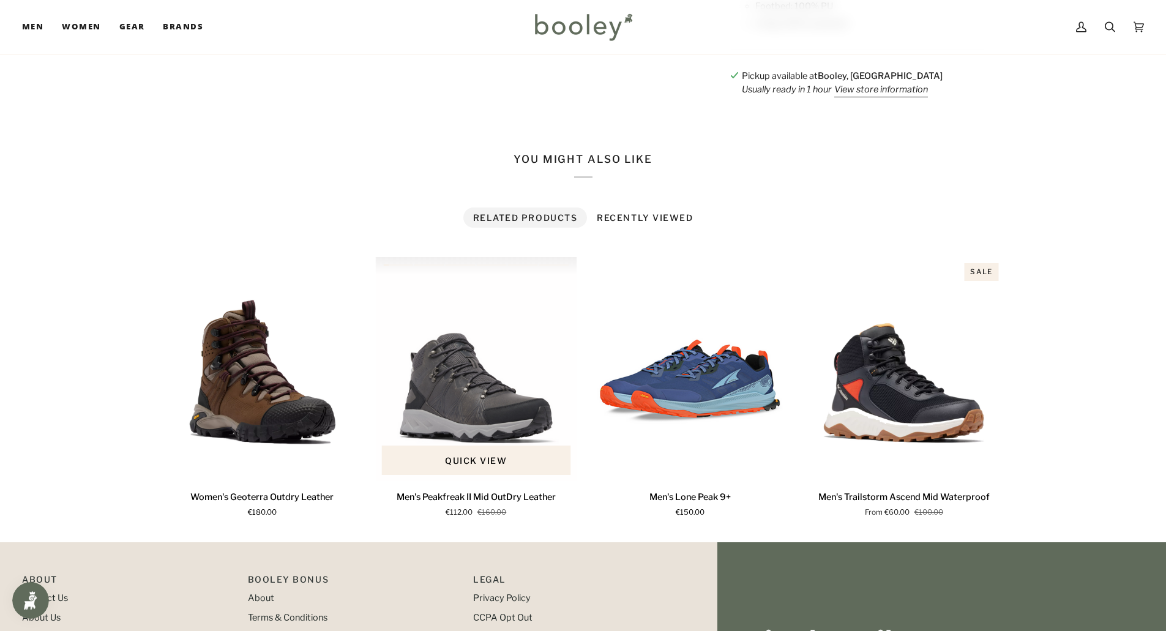
click at [458, 433] on img "Men's Peakfreak II Mid OutDry Leather" at bounding box center [476, 369] width 202 height 224
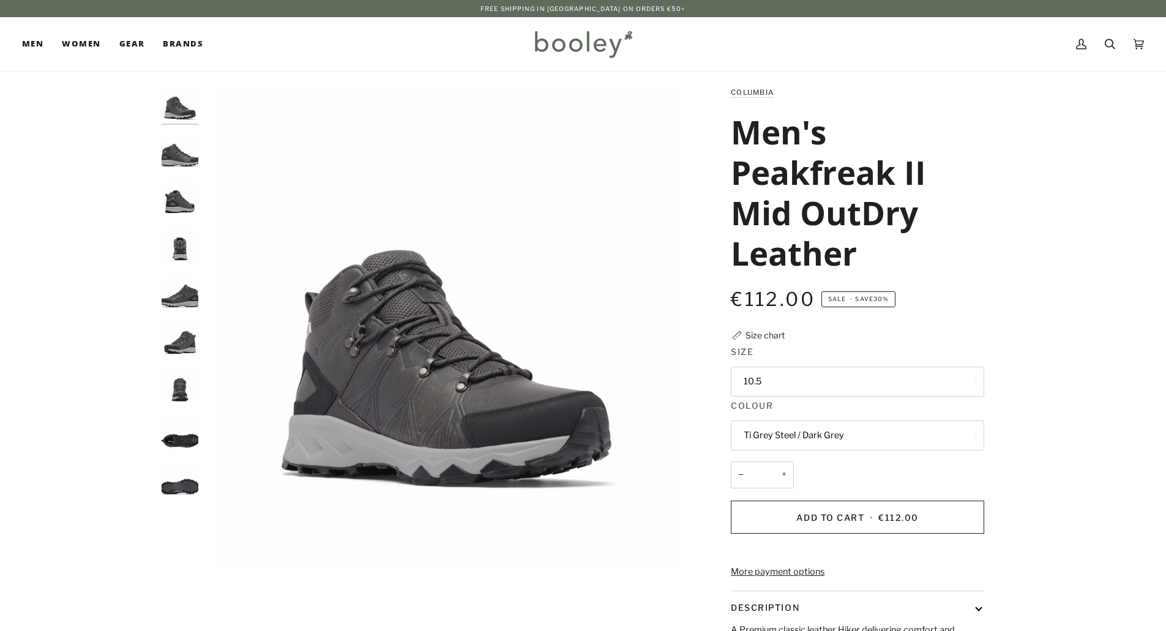
click at [797, 379] on button "10.5" at bounding box center [857, 381] width 253 height 30
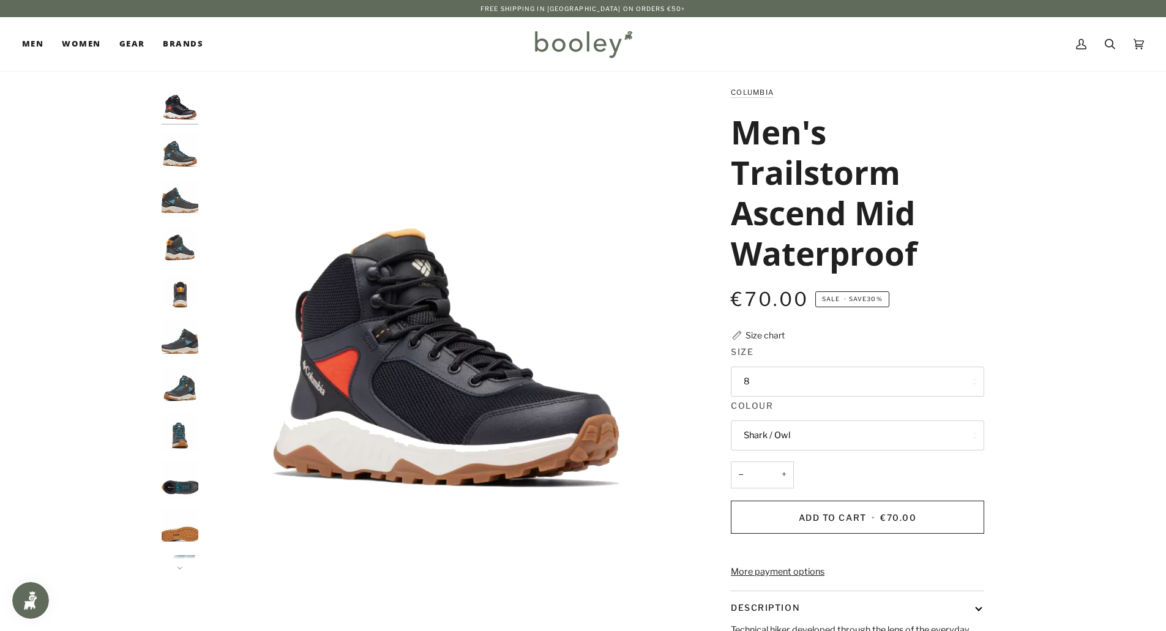
click at [176, 215] on img "Columbia Men's Trailstorm Ascend Mid Waterproof Shark / Owl - Booley Galway" at bounding box center [180, 197] width 37 height 37
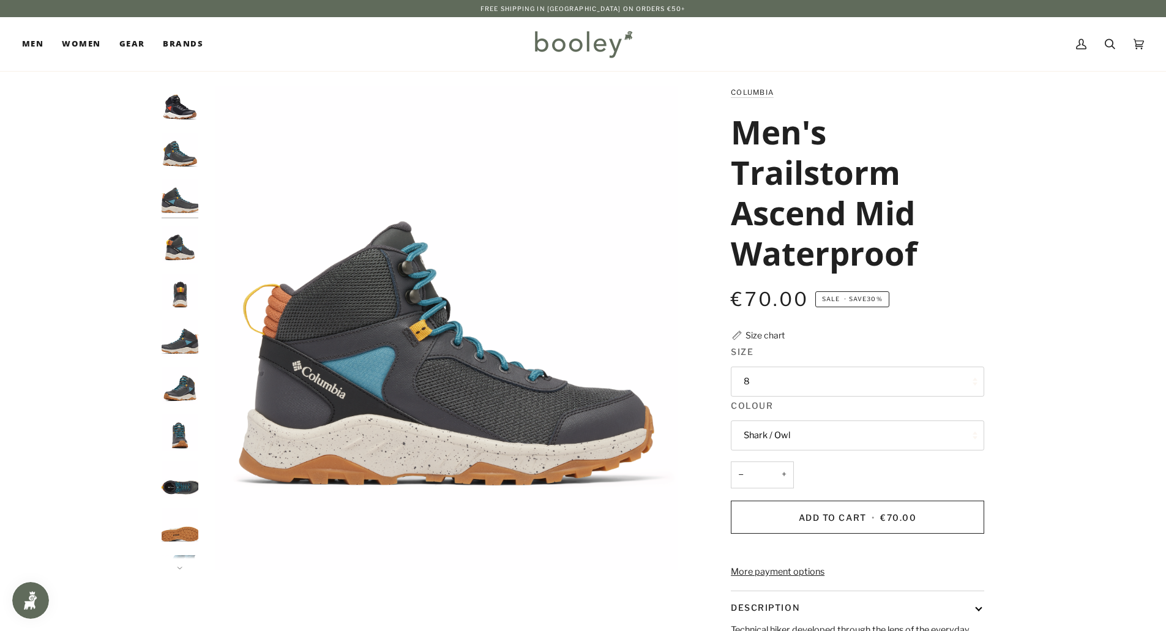
click at [781, 431] on button "Shark / Owl" at bounding box center [857, 435] width 253 height 30
click at [791, 465] on span "Black / Super Sonic" at bounding box center [782, 464] width 78 height 11
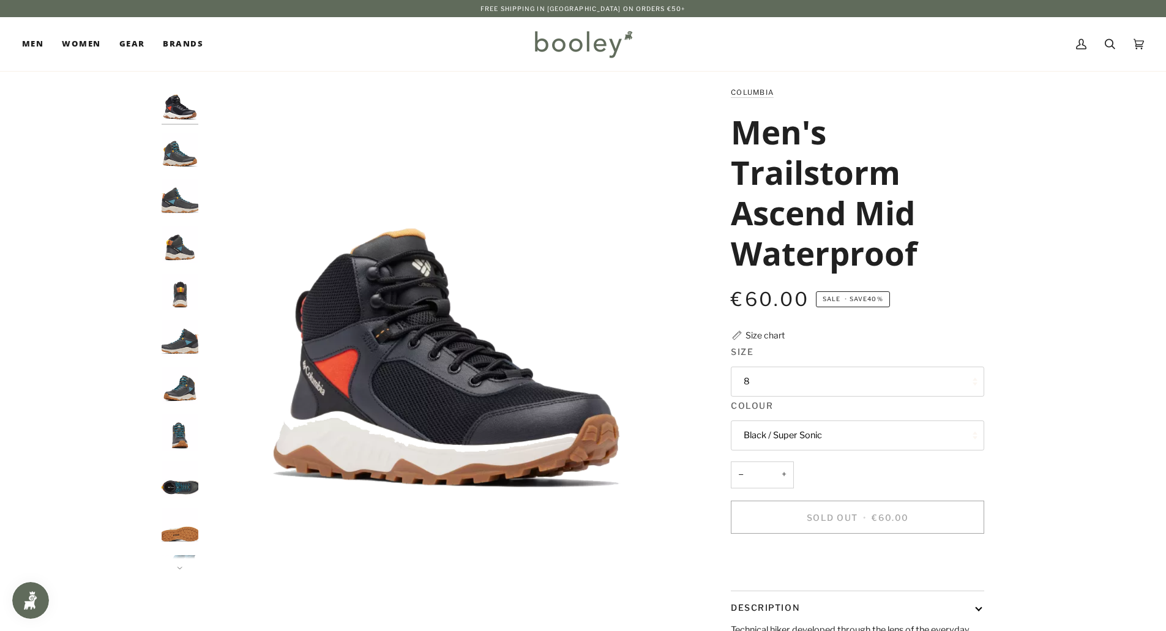
click at [793, 433] on button "Black / Super Sonic" at bounding box center [857, 435] width 253 height 30
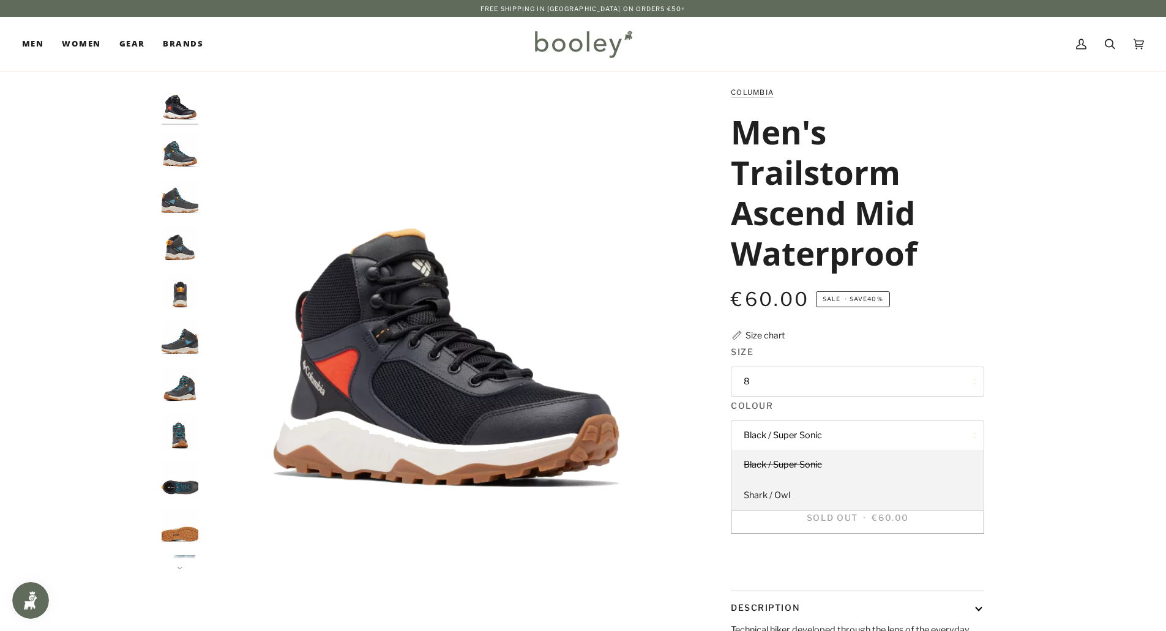
click at [772, 499] on span "Shark / Owl" at bounding box center [766, 494] width 46 height 11
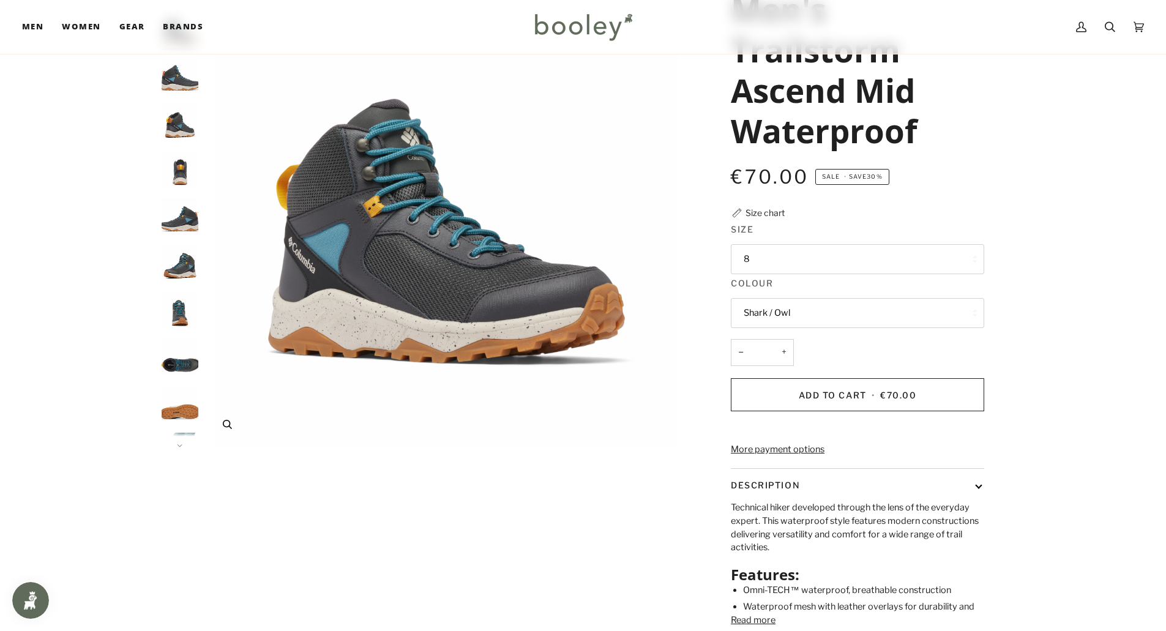
scroll to position [245, 0]
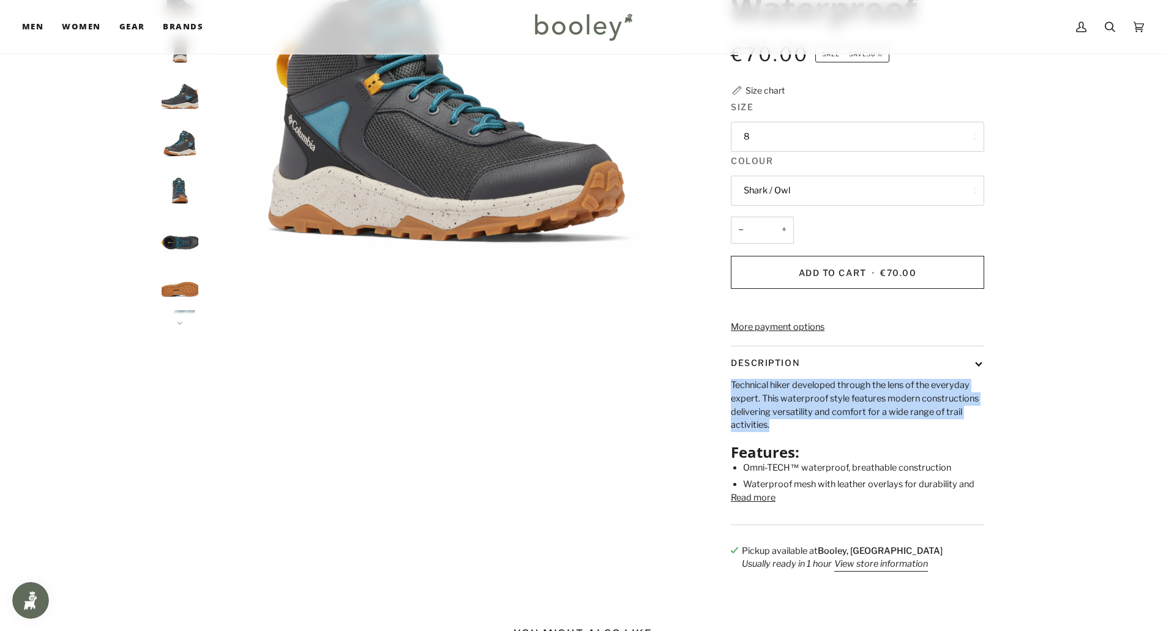
drag, startPoint x: 732, startPoint y: 405, endPoint x: 787, endPoint y: 443, distance: 66.4
click at [775, 432] on p "Technical hiker developed through the lens of the everyday expert. This waterpr…" at bounding box center [857, 405] width 253 height 53
click at [916, 422] on p "Technical hiker developed through the lens of the everyday expert. This waterpr…" at bounding box center [857, 405] width 253 height 53
drag, startPoint x: 738, startPoint y: 409, endPoint x: 813, endPoint y: 507, distance: 122.6
click at [814, 491] on div "Technical hiker developed through the lens of the everyday expert. This waterpr…" at bounding box center [857, 435] width 253 height 113
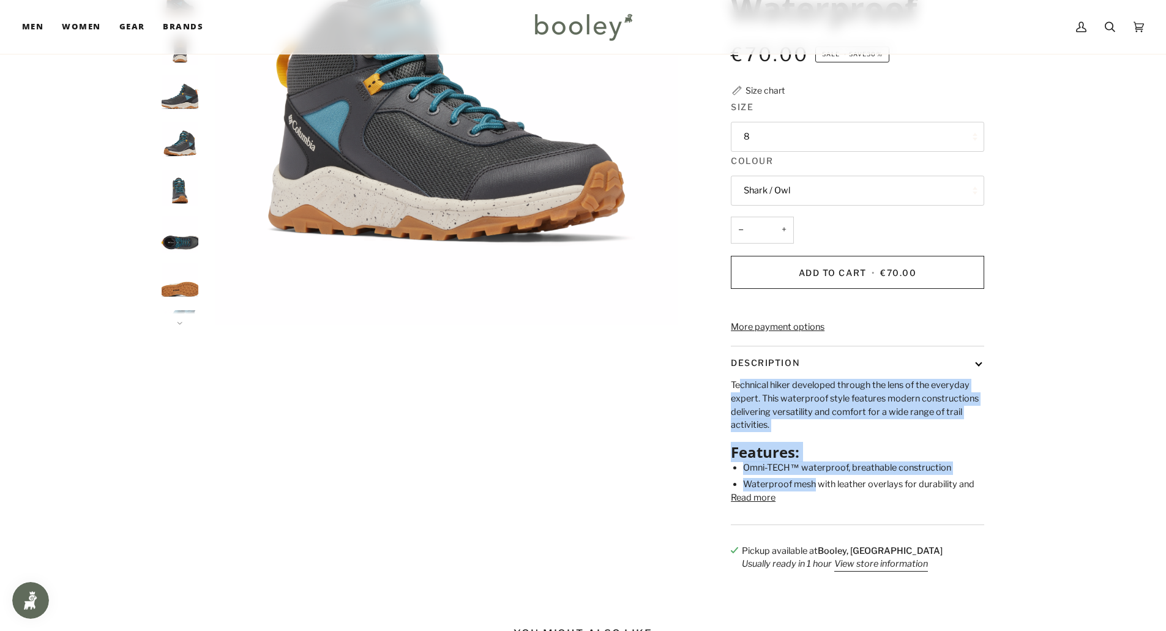
click at [767, 505] on button "Read more" at bounding box center [753, 497] width 45 height 13
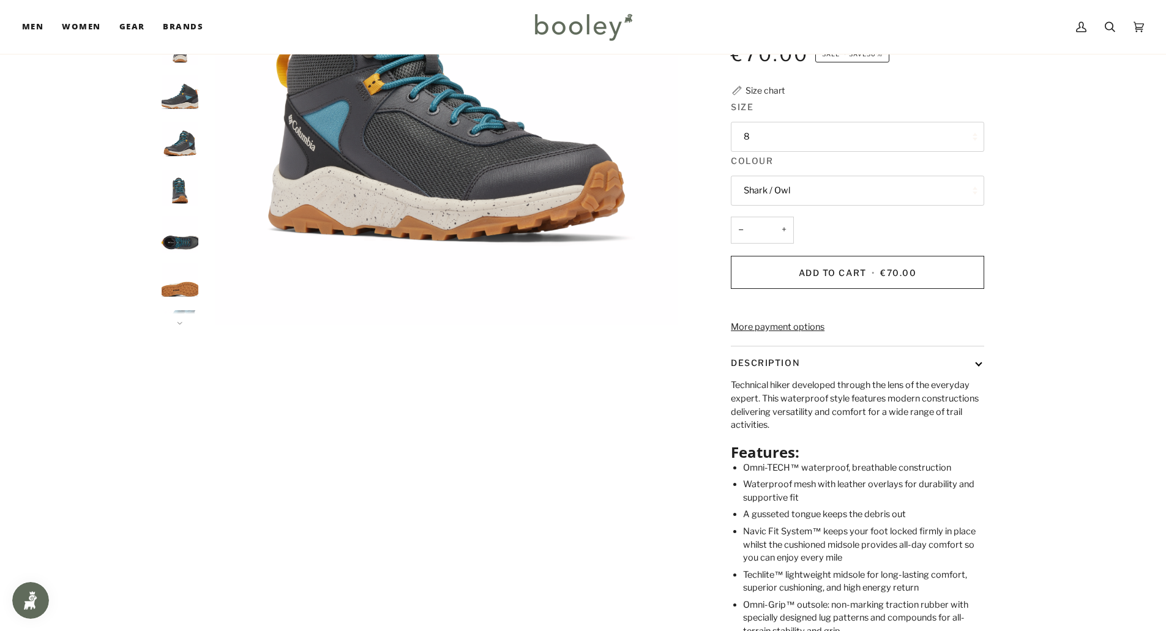
scroll to position [61, 0]
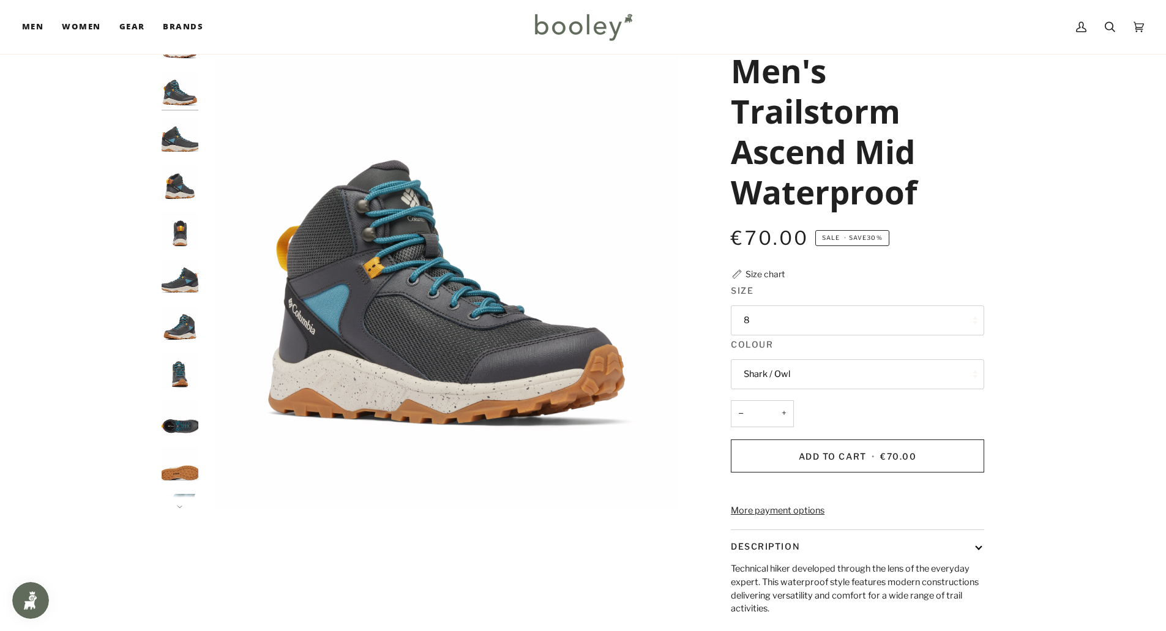
click at [180, 330] on img "Columbia Men's Trailstorm Ascend Mid Waterproof Shark / Owl - Booley Galway" at bounding box center [180, 324] width 37 height 37
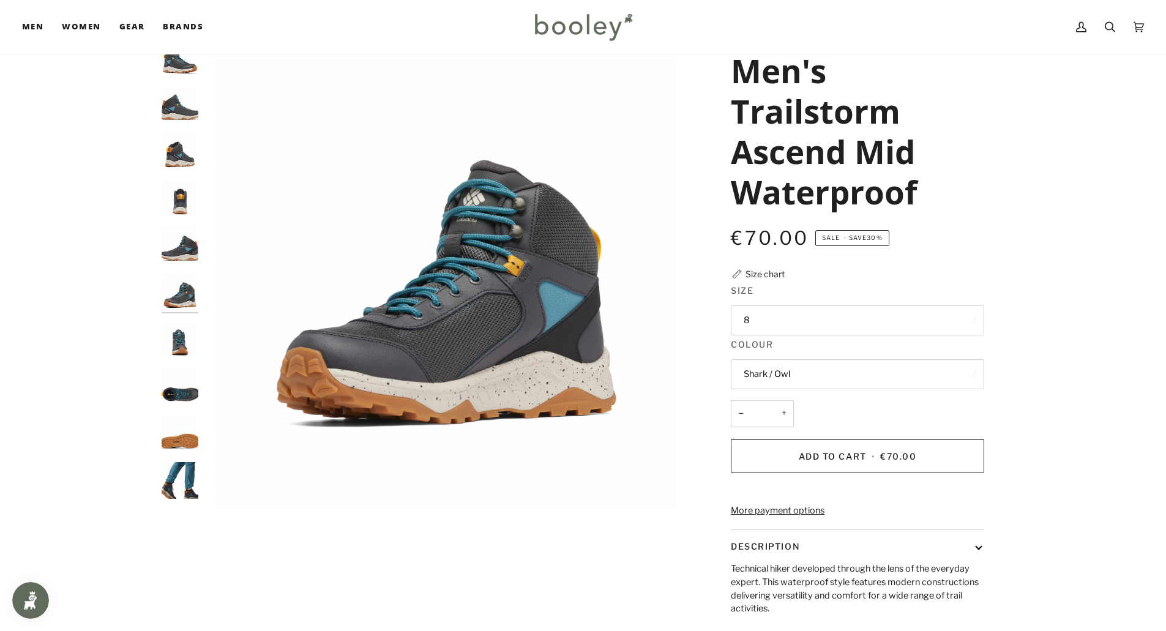
click at [184, 404] on img "Columbia Men's Trailstorm Ascend Mid Waterproof Shark / Owl - Booley Galway" at bounding box center [180, 386] width 37 height 37
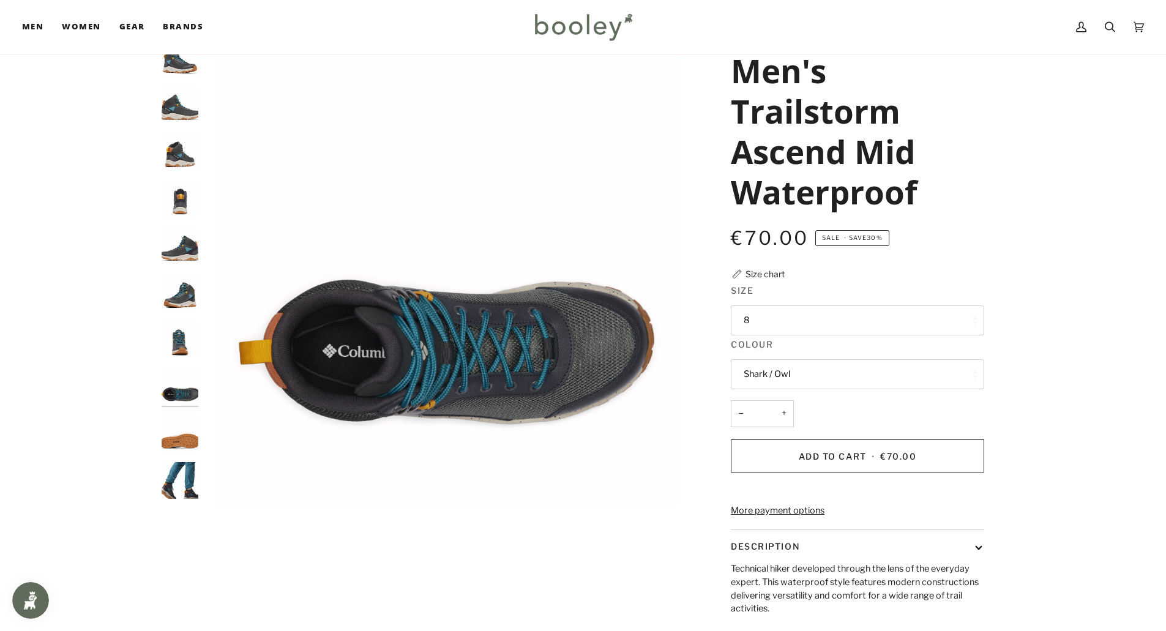
click at [177, 442] on img "Columbia Men's Trailstorm Ascend Mid Waterproof Shark / Owl - Booley Galway" at bounding box center [180, 433] width 37 height 37
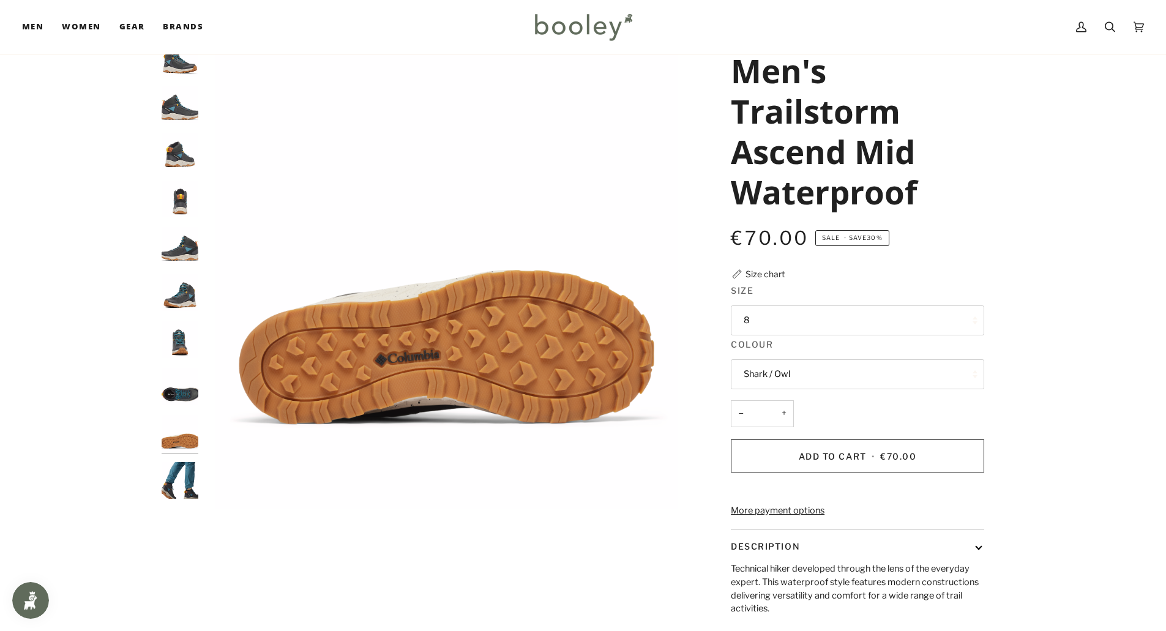
click at [183, 478] on img "Columbia Men's Trailstorm Ascend Mid Waterproof Shark / Owl - Booley Galway" at bounding box center [180, 480] width 37 height 37
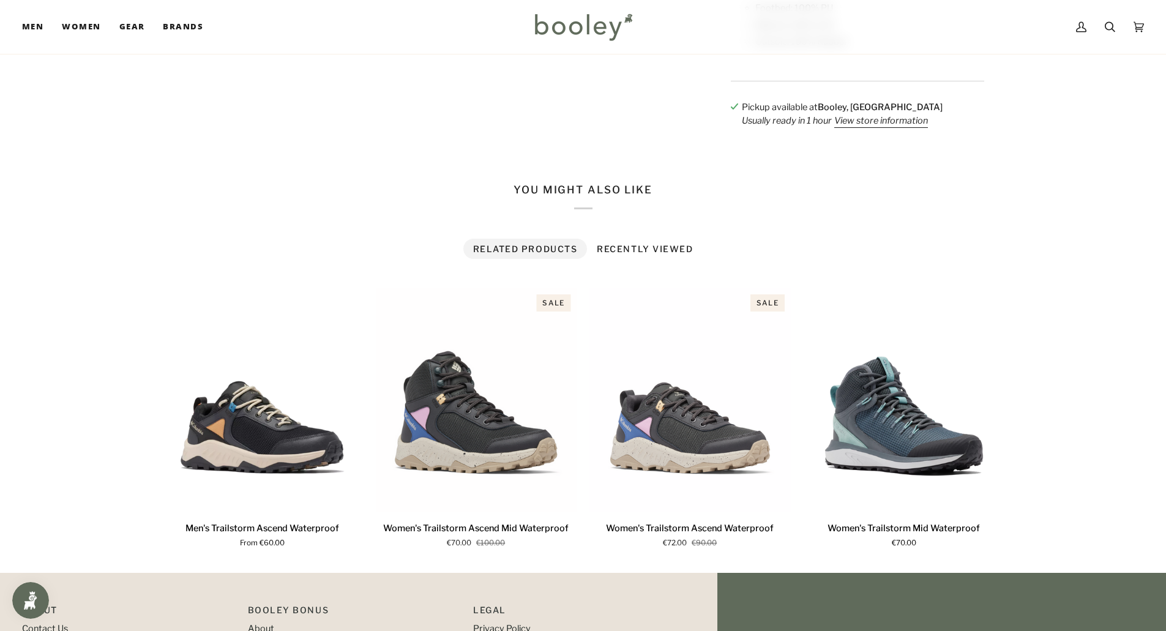
scroll to position [979, 0]
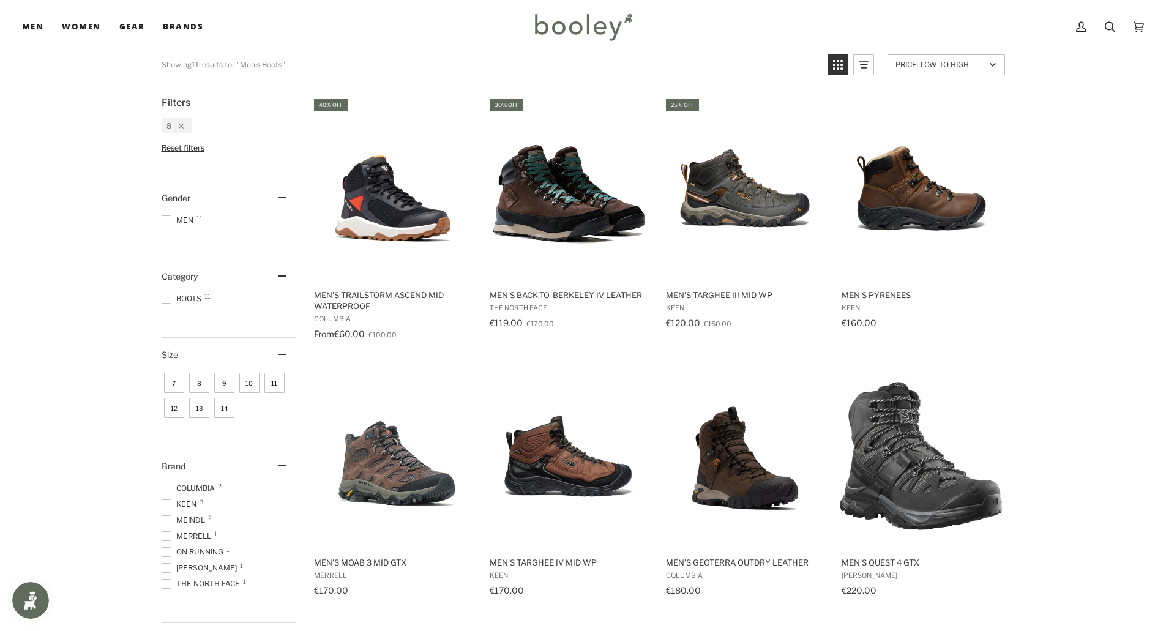
scroll to position [184, 0]
